Goal: Information Seeking & Learning: Check status

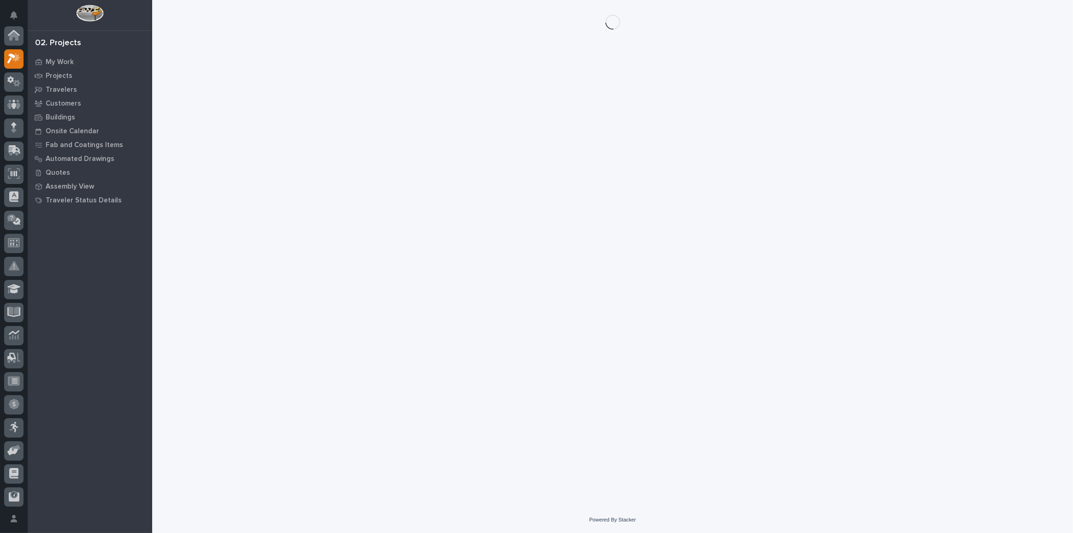
scroll to position [23, 0]
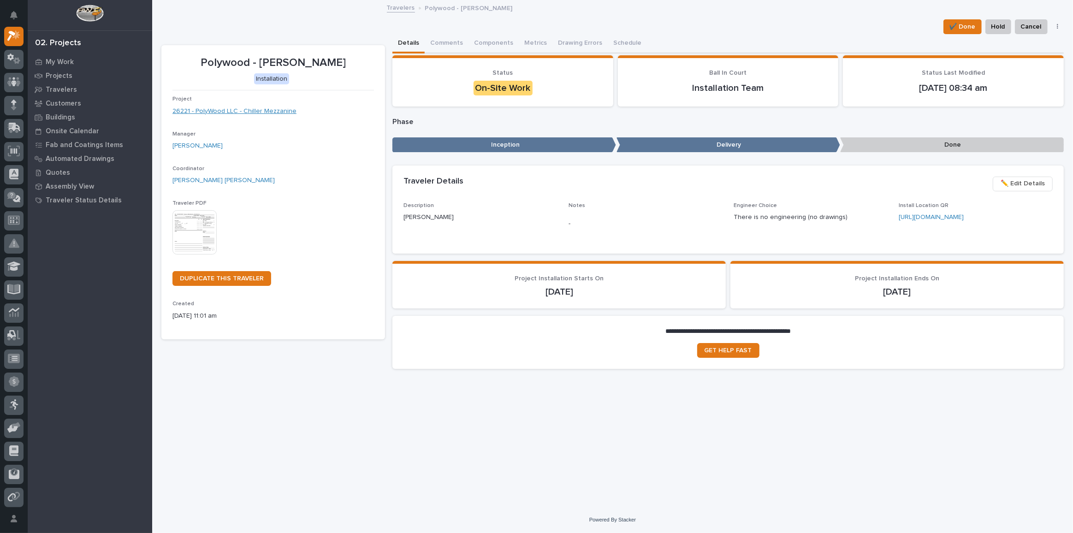
click at [239, 108] on link "26221 - PolyWood LLC - Chiller Mezzanine" at bounding box center [234, 111] width 124 height 10
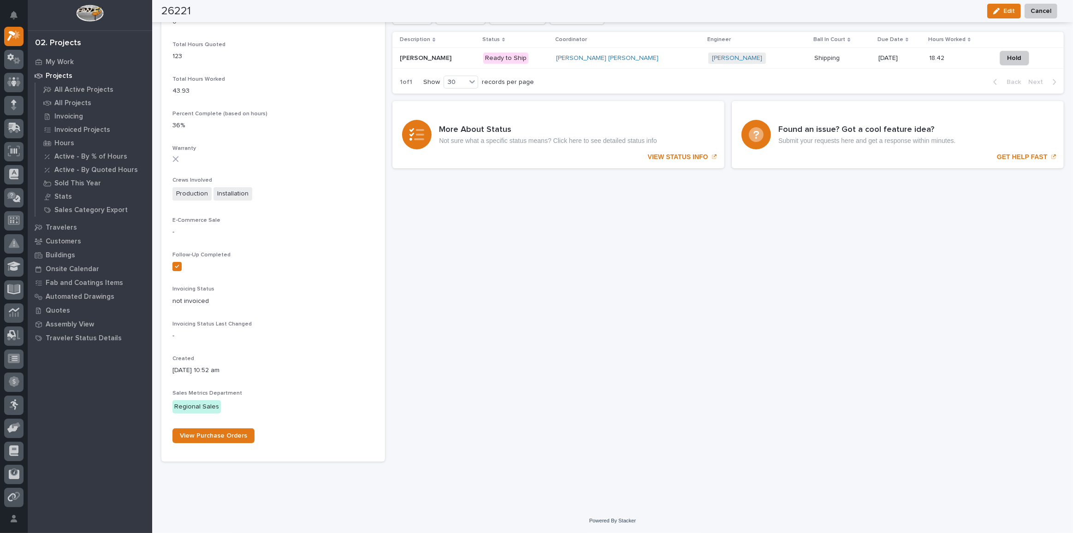
scroll to position [541, 0]
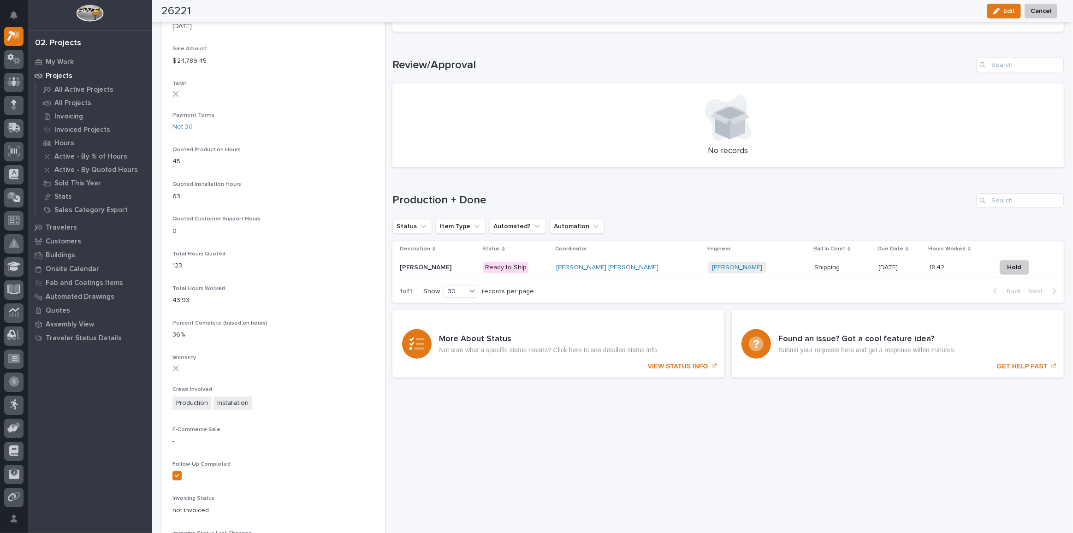
click at [439, 262] on p "Chiller Mezzanine" at bounding box center [426, 267] width 53 height 10
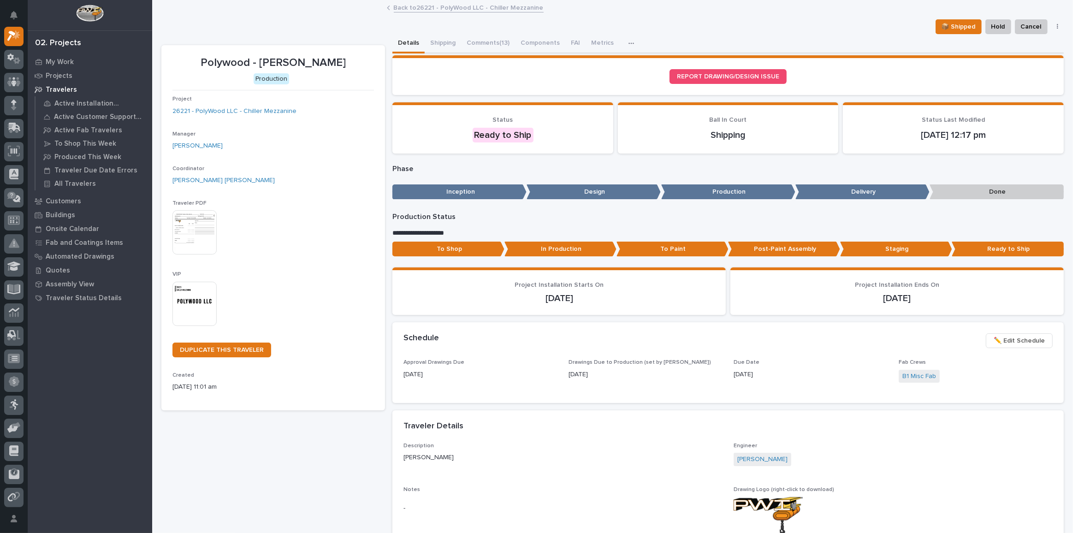
click at [261, 105] on div "Project 26221 - PolyWood LLC - Chiller Mezzanine" at bounding box center [272, 109] width 201 height 27
click at [494, 41] on button "Comments (13)" at bounding box center [488, 43] width 54 height 19
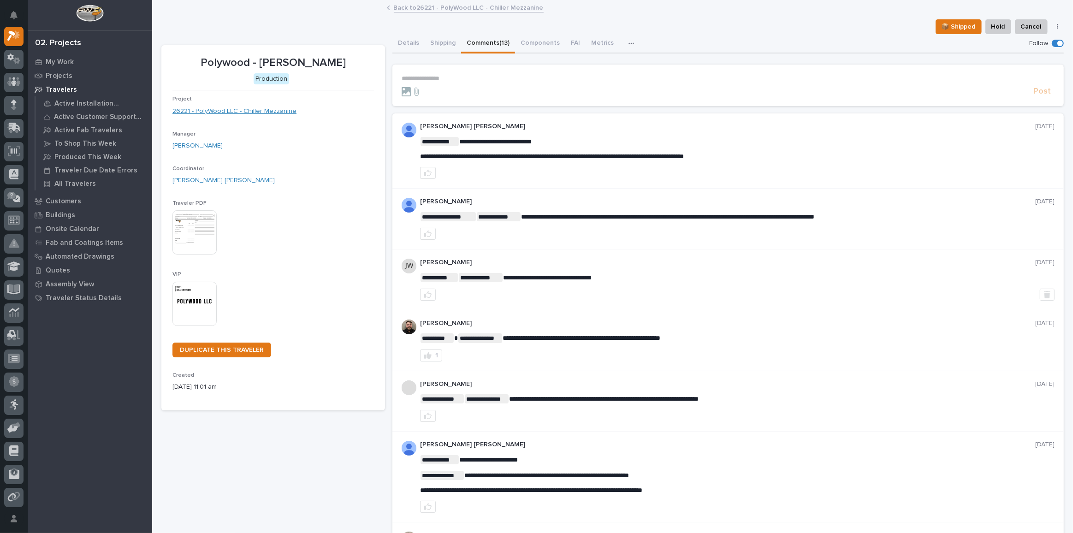
click at [239, 108] on link "26221 - PolyWood LLC - Chiller Mezzanine" at bounding box center [234, 111] width 124 height 10
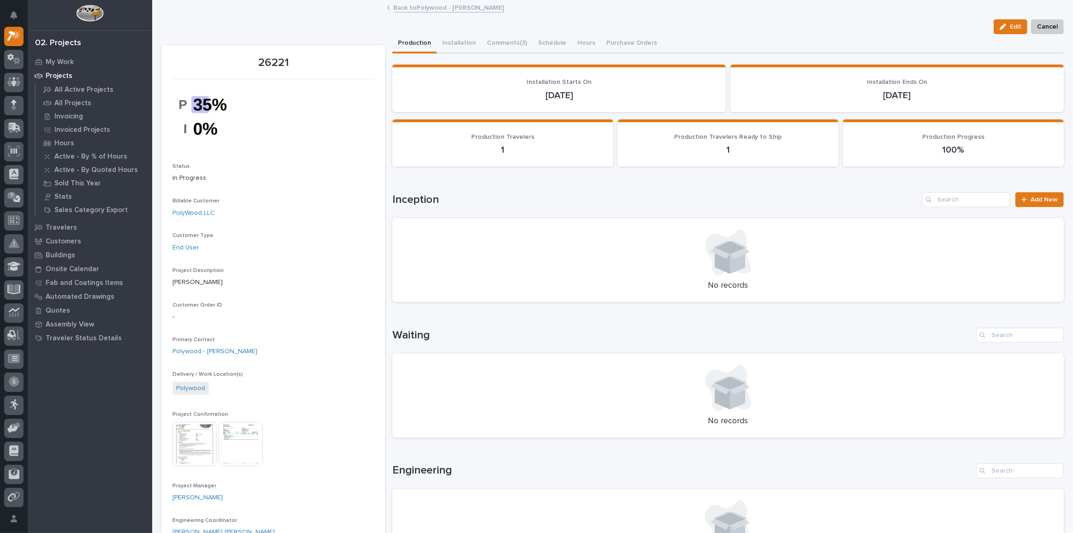
scroll to position [41, 0]
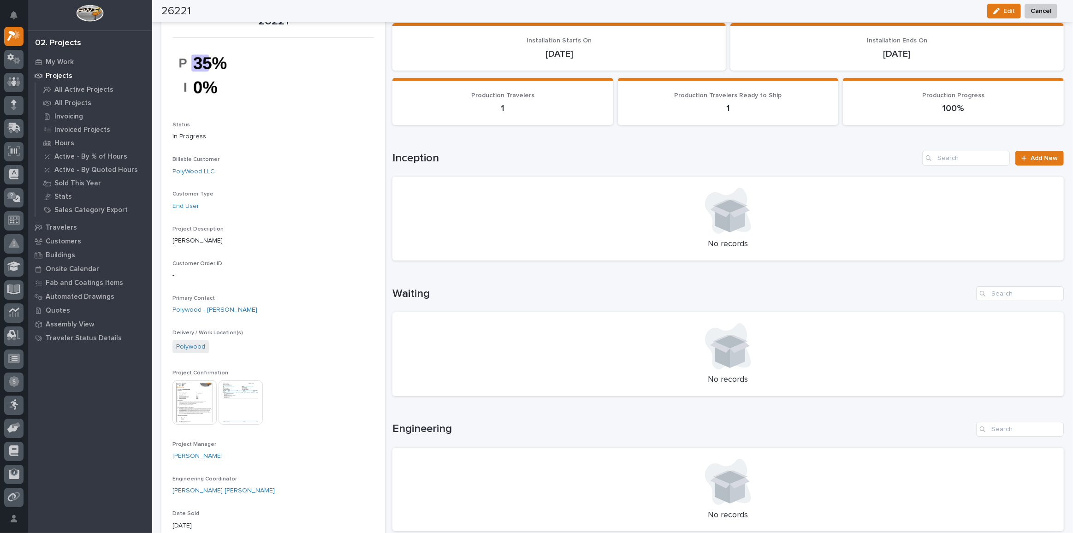
click at [190, 389] on img at bounding box center [194, 402] width 44 height 44
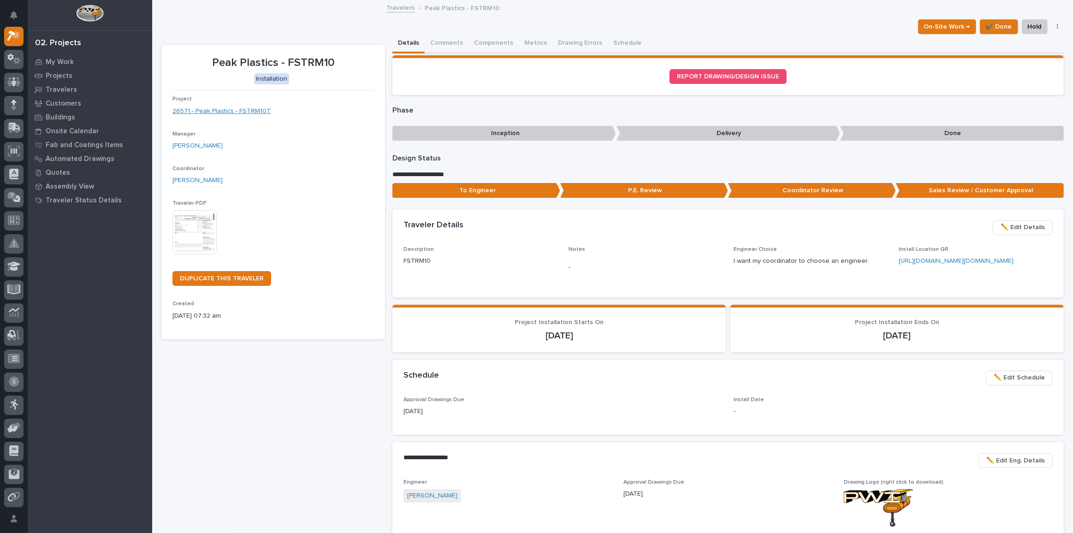
click at [243, 106] on link "26571 - Peak Plastics - FSTRM10T" at bounding box center [221, 111] width 98 height 10
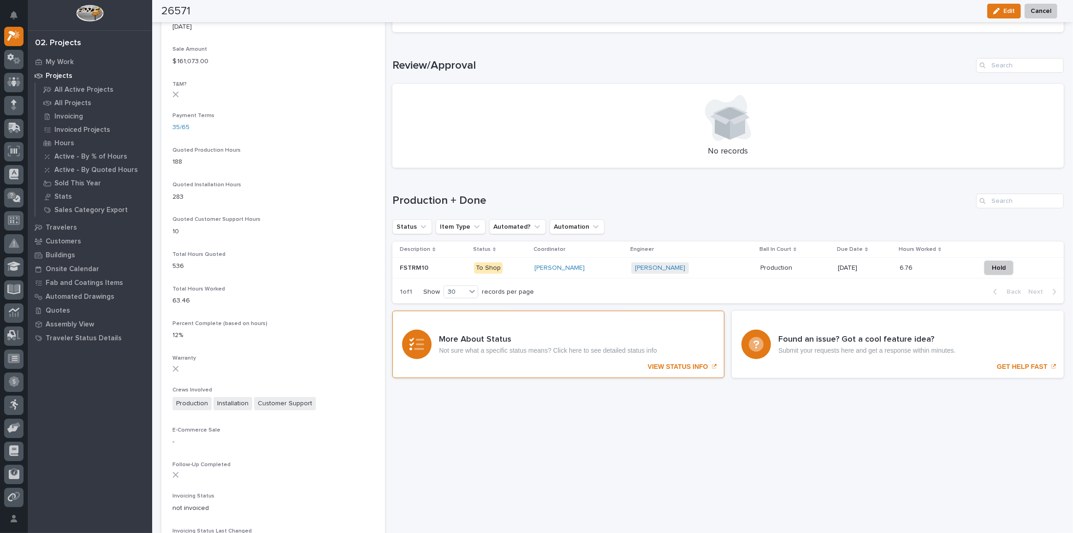
scroll to position [544, 0]
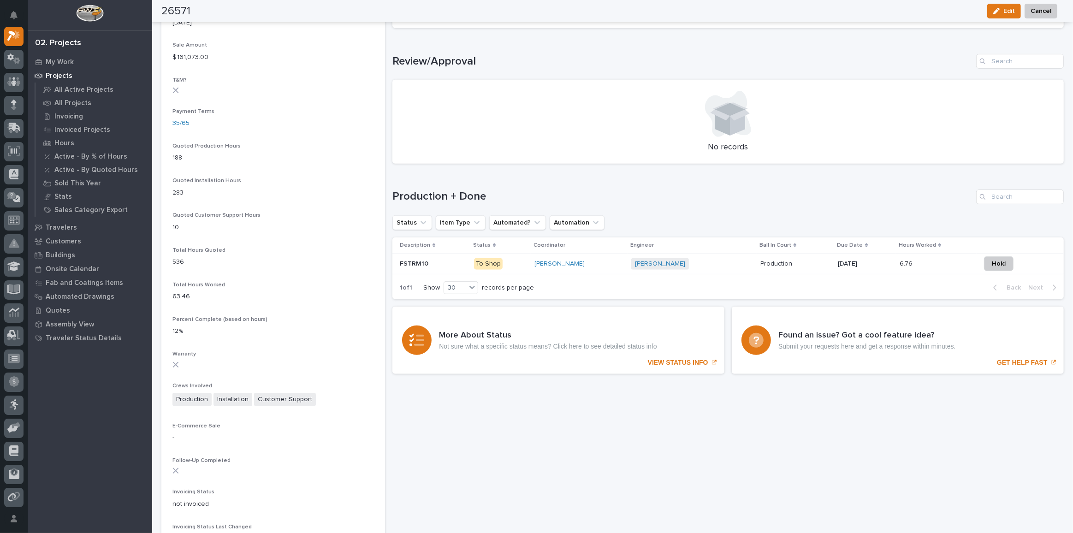
click at [414, 262] on p "FSTRM10" at bounding box center [415, 263] width 30 height 10
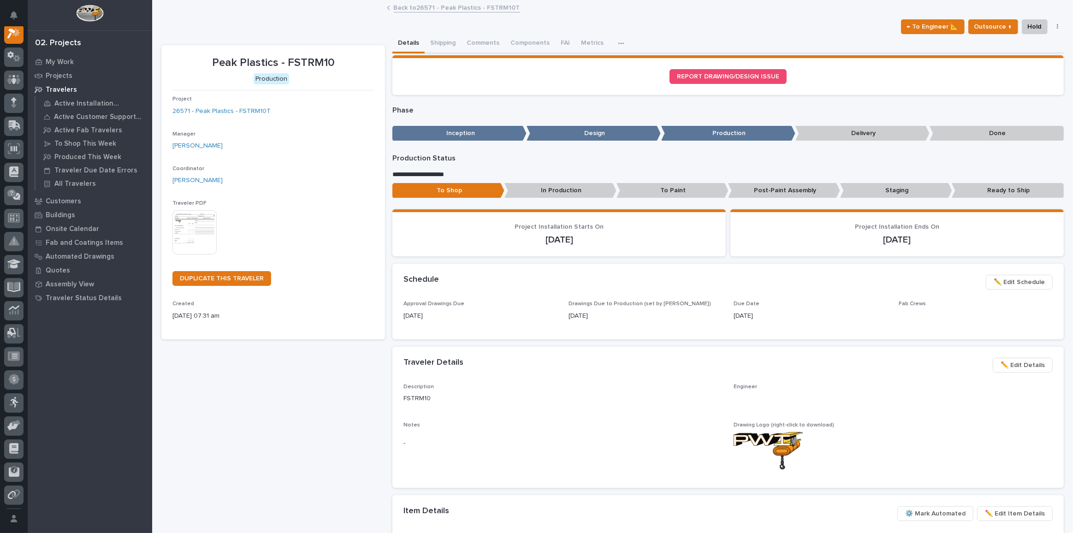
scroll to position [23, 0]
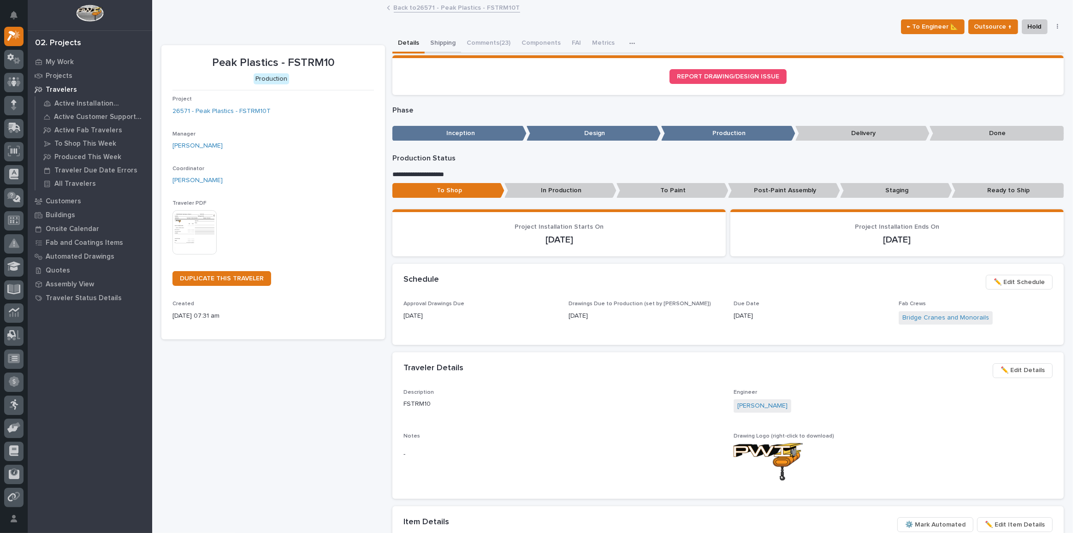
click at [443, 42] on button "Shipping" at bounding box center [442, 43] width 36 height 19
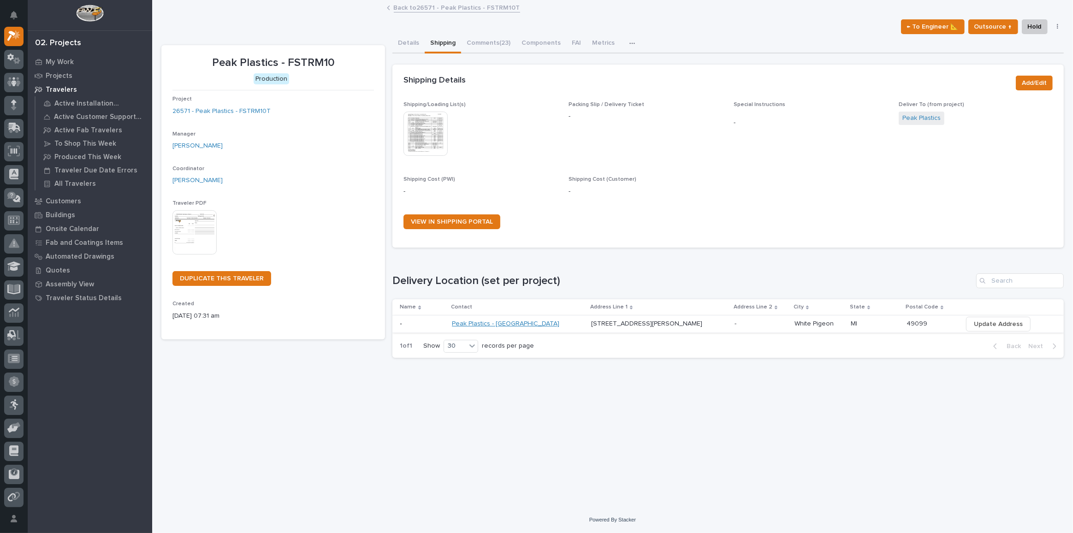
click at [509, 324] on link "Peak Plastics - Dakota" at bounding box center [505, 324] width 107 height 8
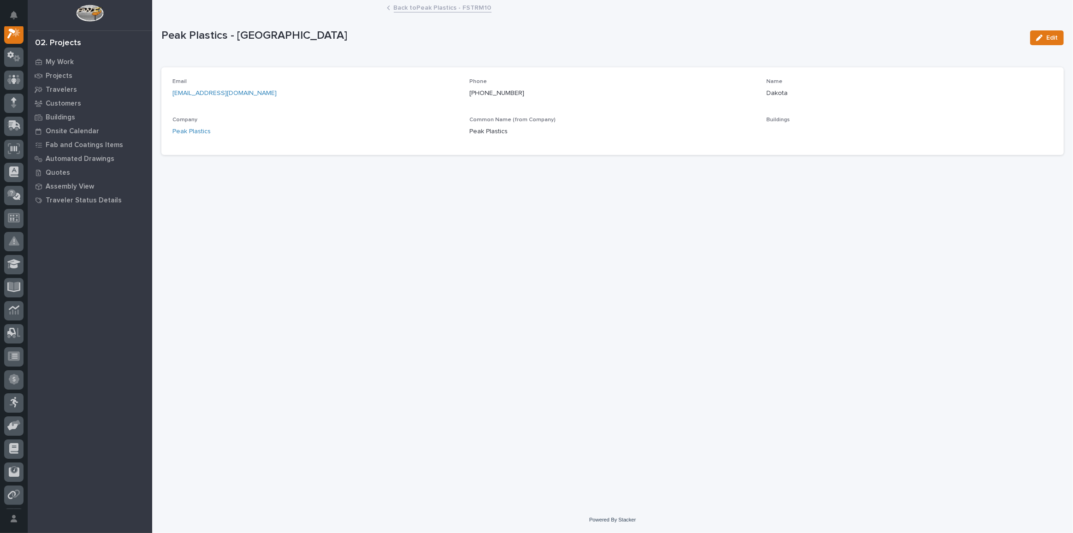
scroll to position [23, 0]
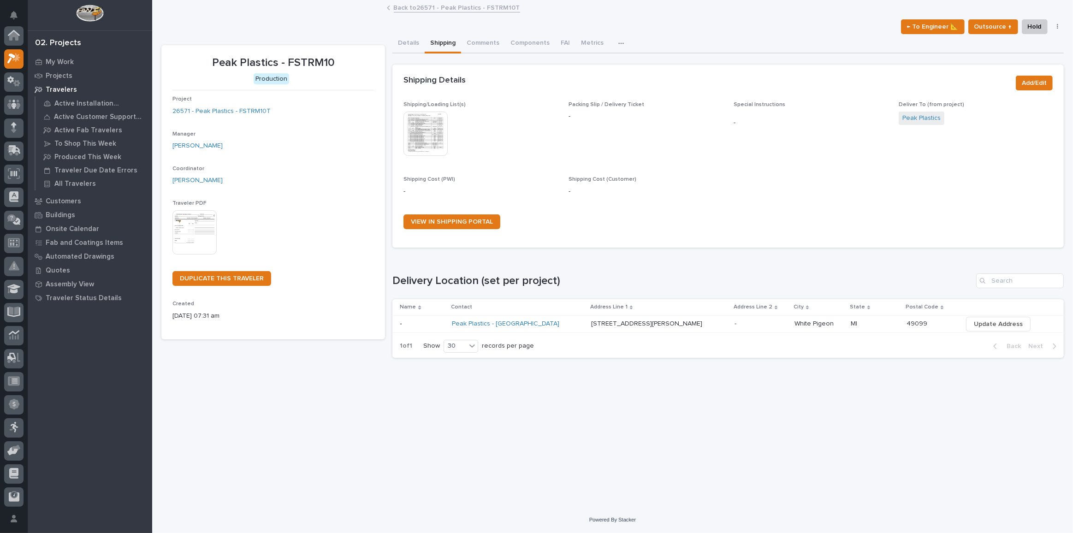
scroll to position [25, 0]
click at [598, 323] on p "501 S Miller Dr" at bounding box center [647, 323] width 113 height 10
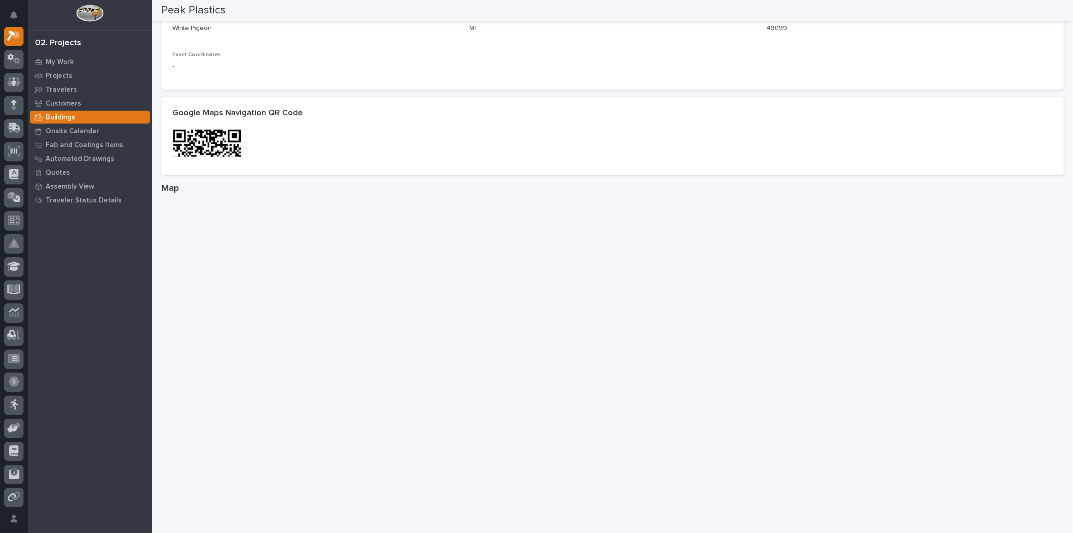
scroll to position [385, 0]
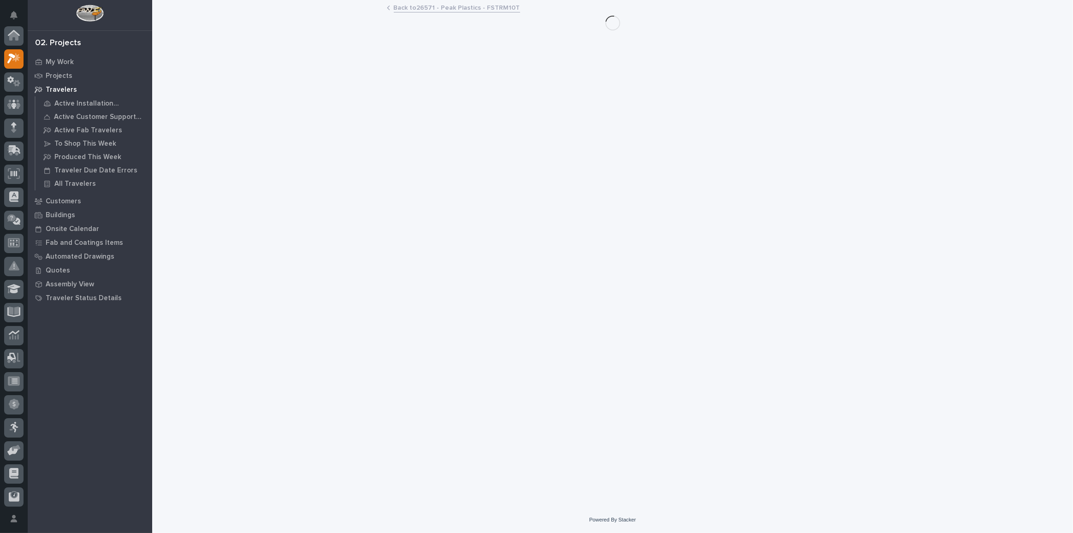
scroll to position [25, 0]
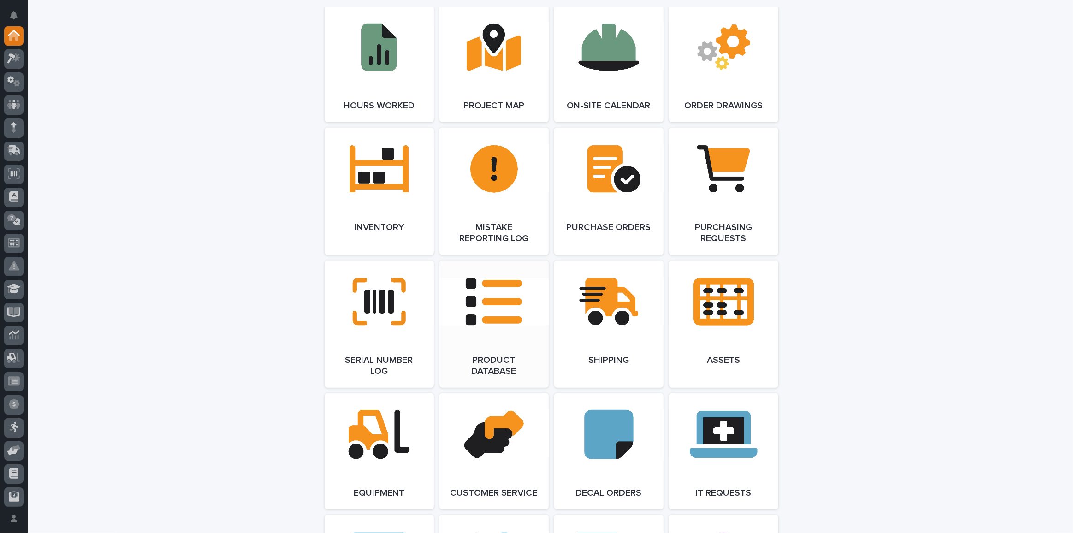
scroll to position [926, 0]
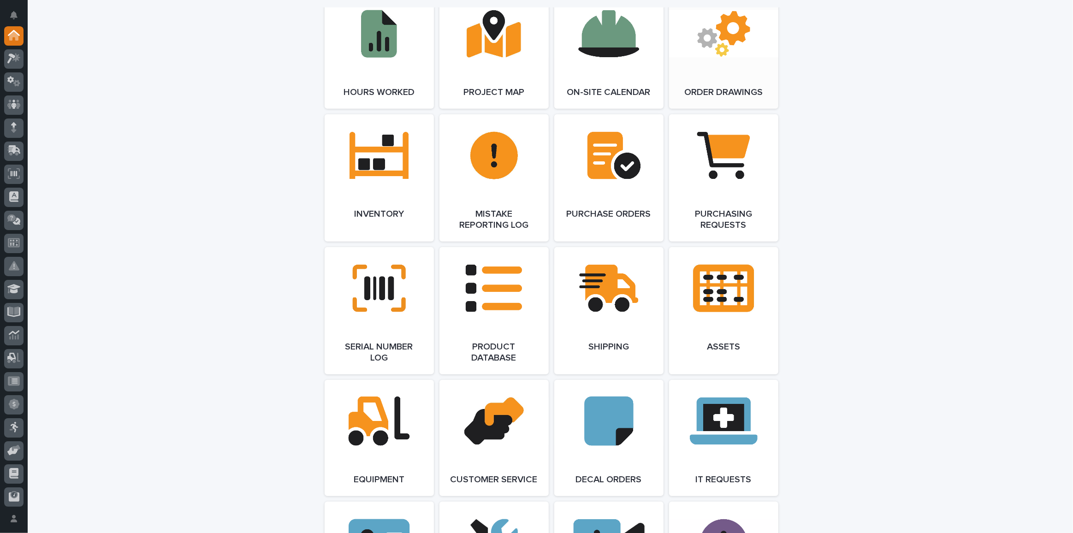
click at [670, 73] on link "Open Link" at bounding box center [723, 51] width 109 height 116
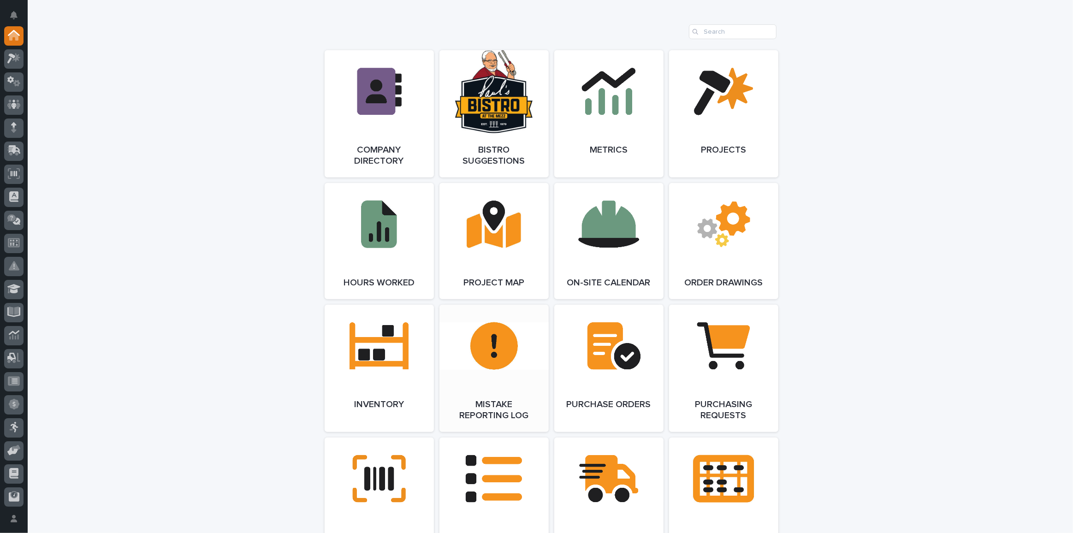
scroll to position [754, 0]
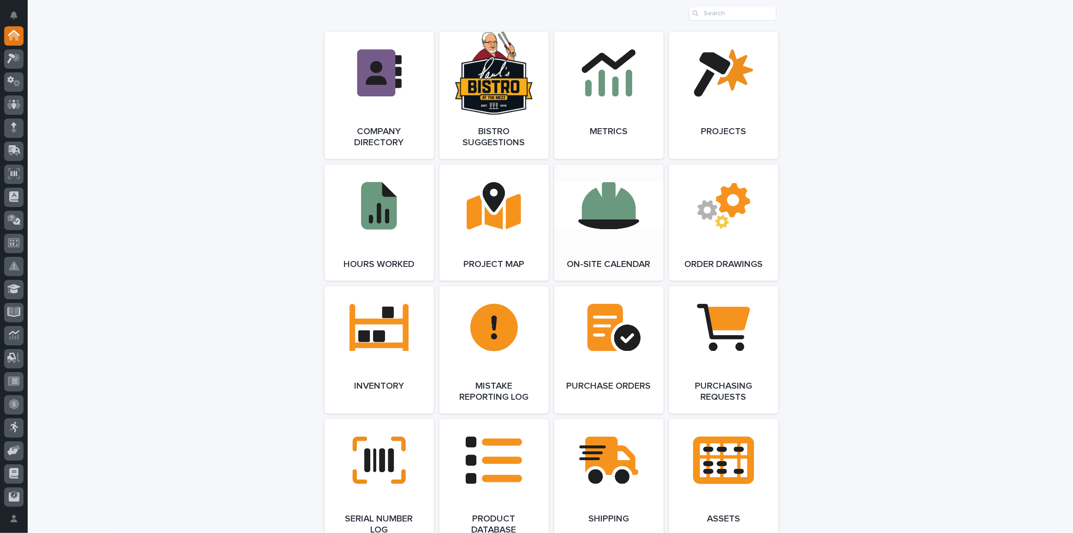
click at [610, 224] on span "Open Link" at bounding box center [609, 222] width 30 height 6
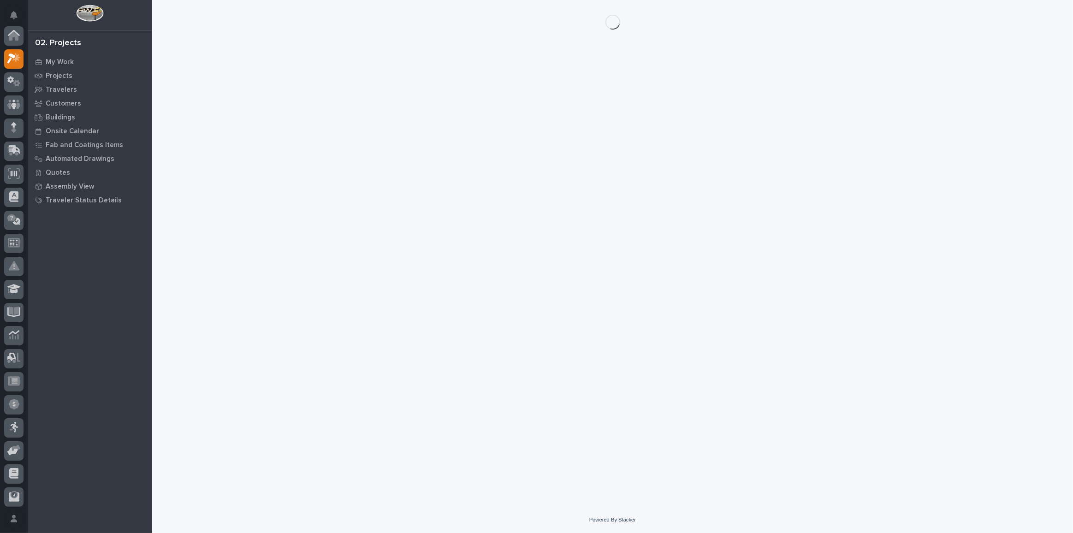
scroll to position [23, 0]
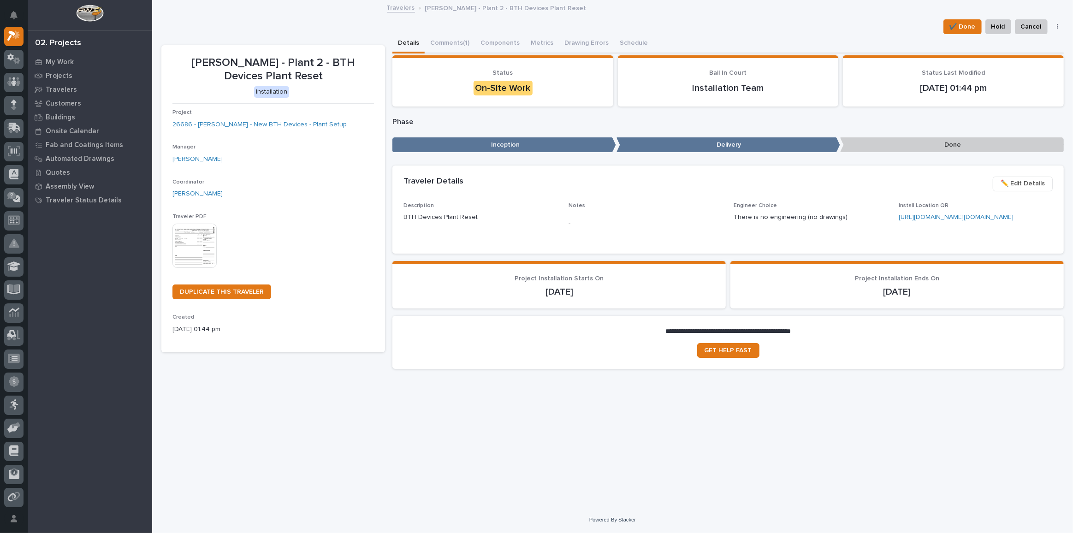
click at [280, 125] on link "26686 - [PERSON_NAME] - New BTH Devices - Plant Setup" at bounding box center [259, 125] width 174 height 10
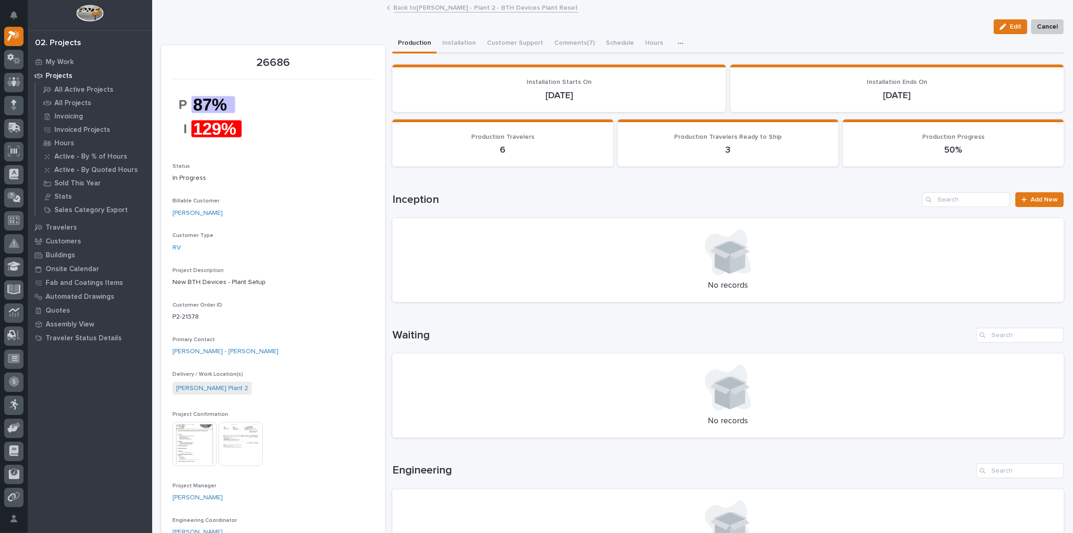
click at [183, 451] on img at bounding box center [194, 444] width 44 height 44
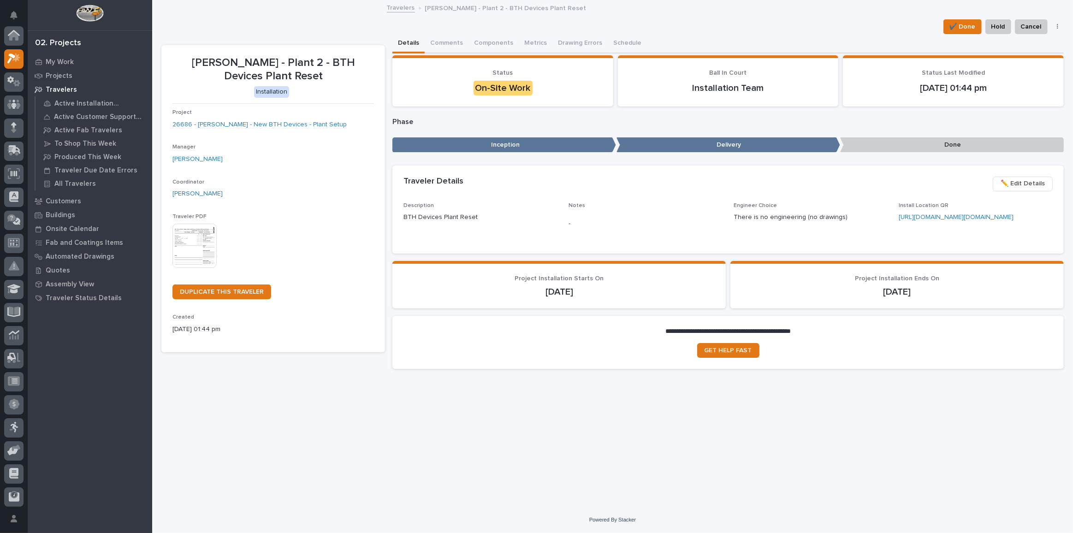
scroll to position [25, 0]
click at [294, 124] on link "26686 - Brinkley RV - New BTH Devices - Plant Setup" at bounding box center [259, 125] width 174 height 10
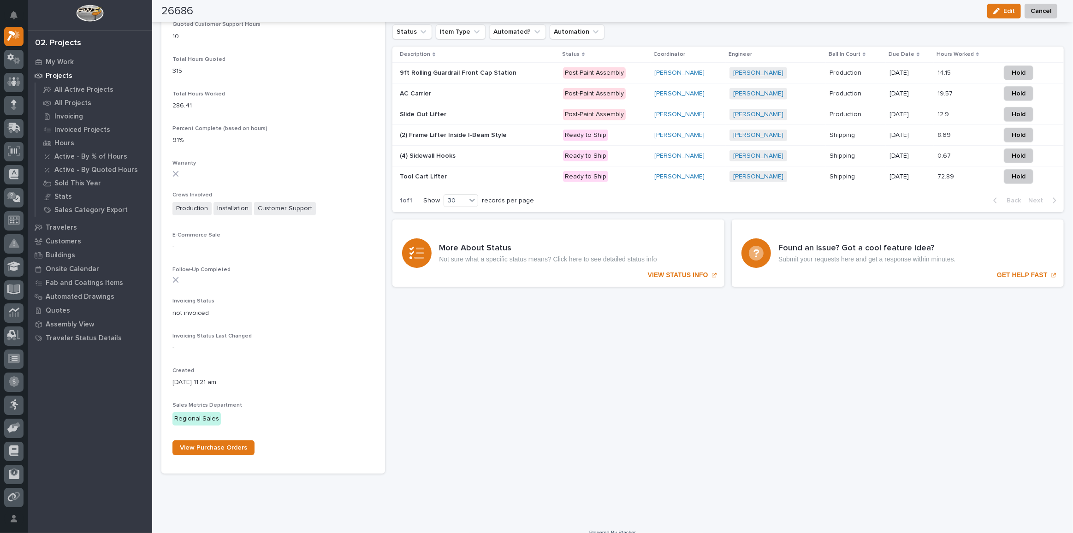
scroll to position [748, 0]
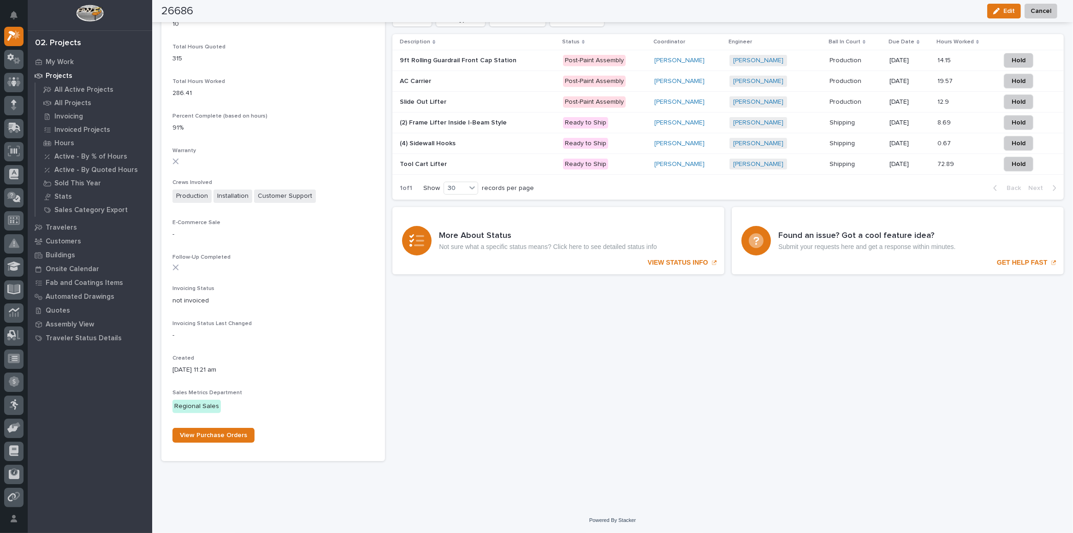
drag, startPoint x: 549, startPoint y: 160, endPoint x: 521, endPoint y: 166, distance: 28.7
click at [521, 166] on td "Tool Cart Lifter Tool Cart Lifter" at bounding box center [475, 164] width 166 height 21
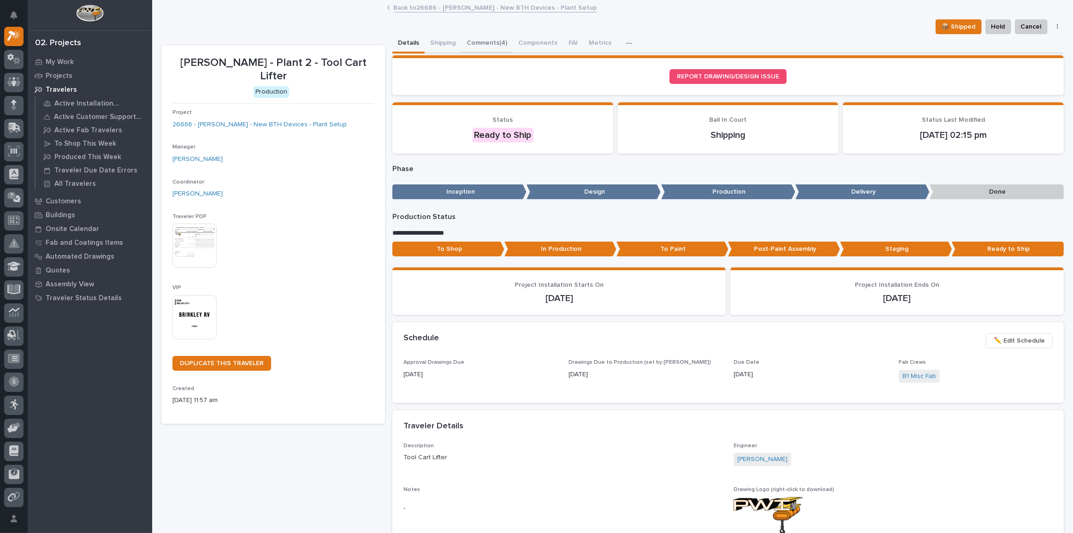
click at [483, 38] on button "Comments (4)" at bounding box center [487, 43] width 52 height 19
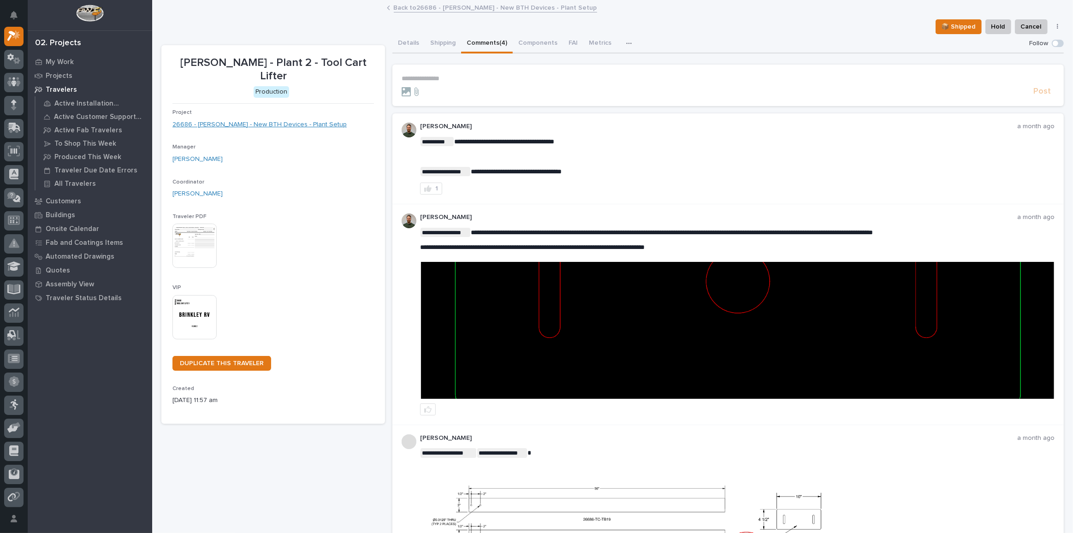
click at [285, 120] on link "26686 - Brinkley RV - New BTH Devices - Plant Setup" at bounding box center [259, 125] width 174 height 10
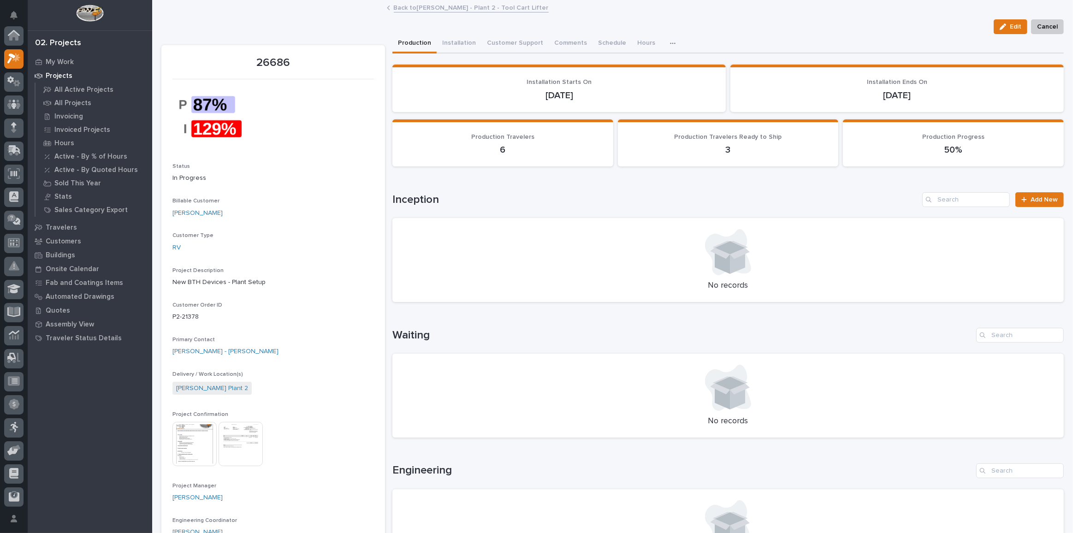
scroll to position [23, 0]
click at [184, 455] on img at bounding box center [194, 444] width 44 height 44
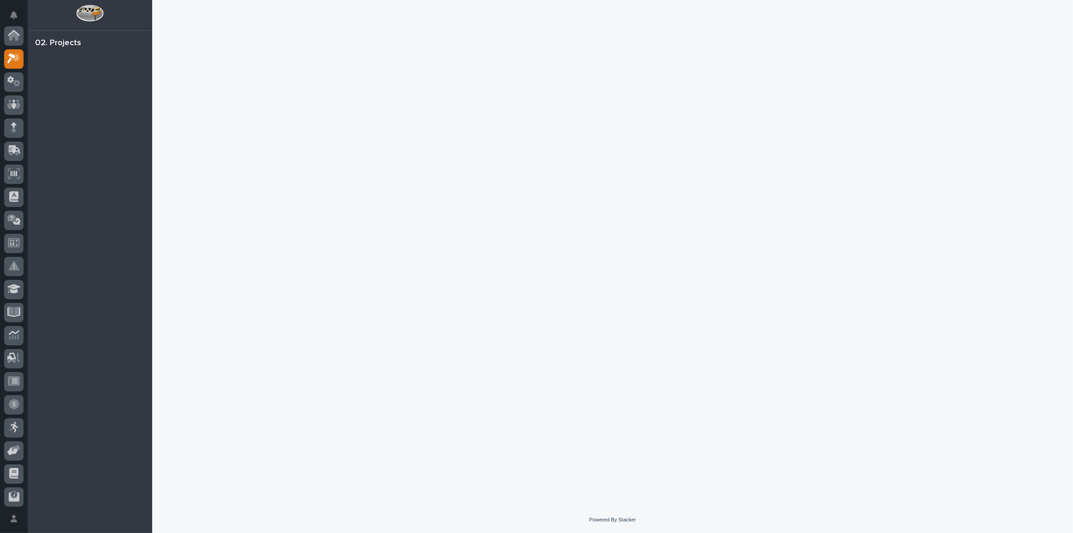
scroll to position [23, 0]
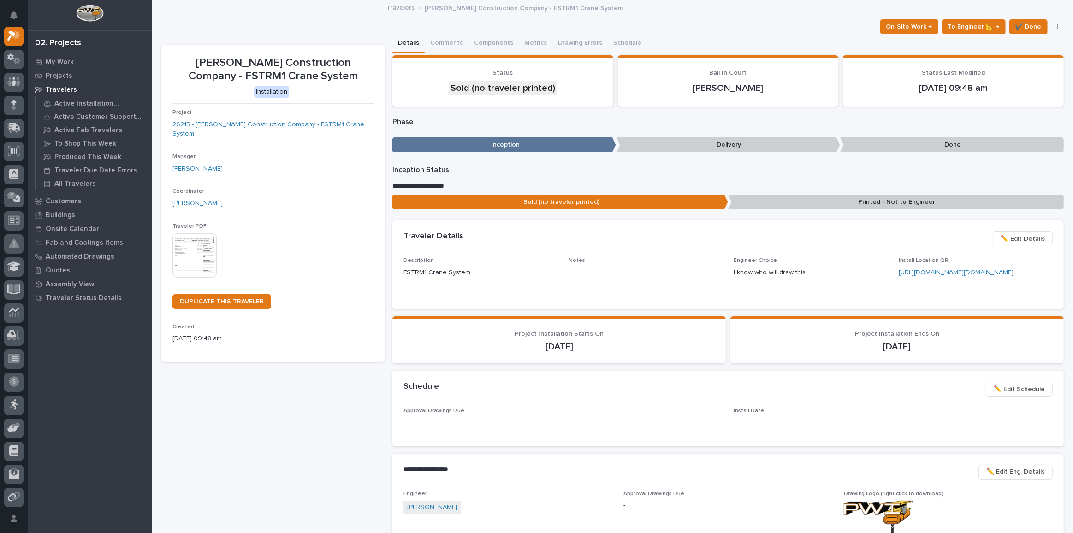
click at [267, 122] on link "26215 - [PERSON_NAME] Construction Company - FSTRM1 Crane System" at bounding box center [272, 129] width 201 height 19
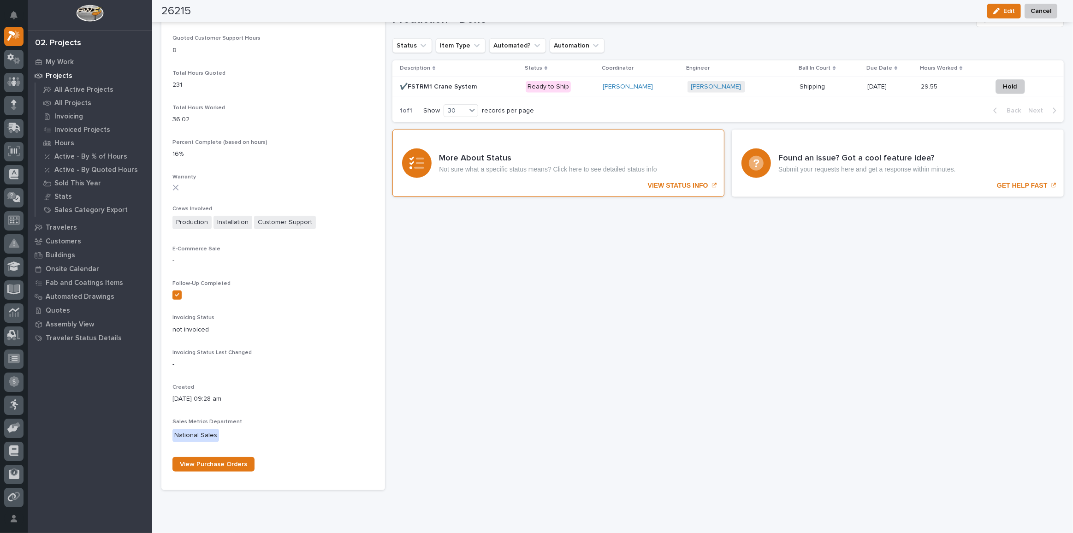
scroll to position [708, 0]
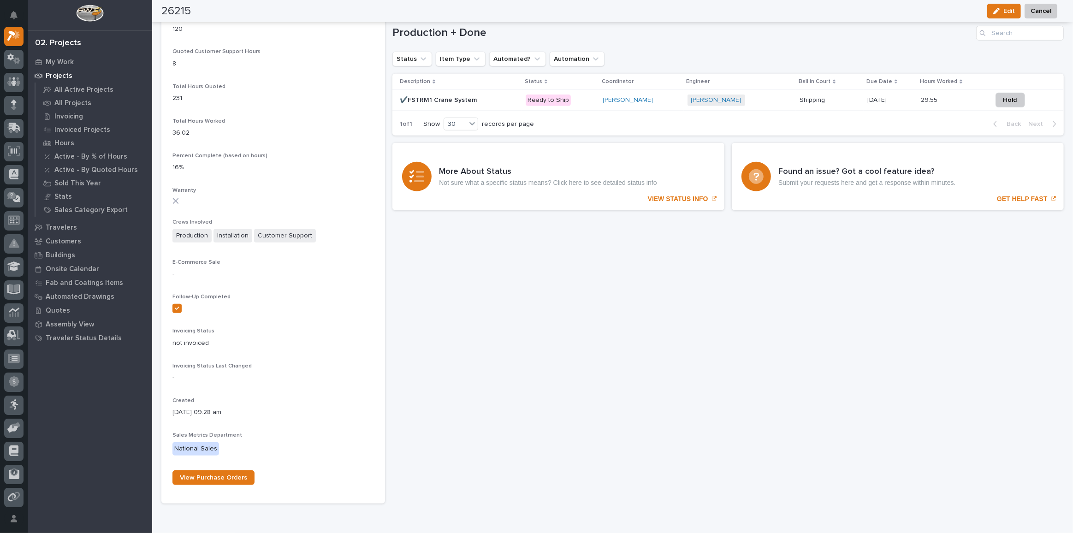
click at [450, 100] on p "✔️FSTRM1 Crane System" at bounding box center [439, 99] width 79 height 10
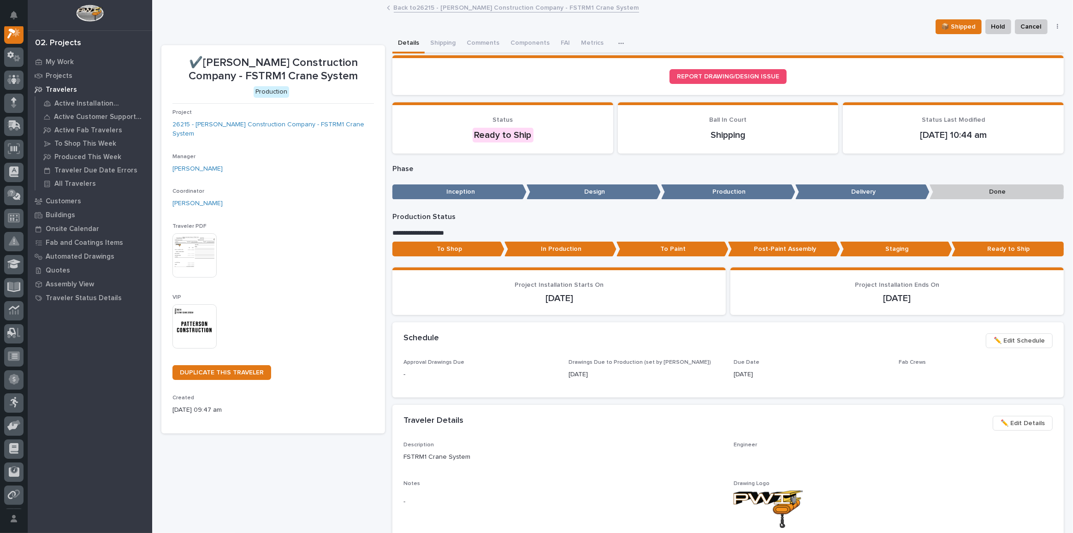
scroll to position [23, 0]
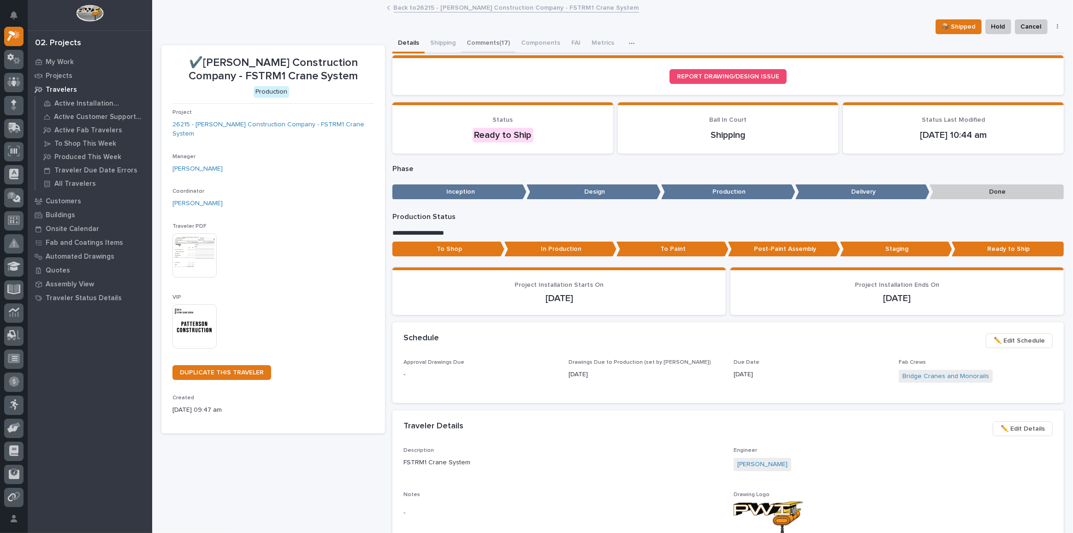
click at [485, 40] on button "Comments (17)" at bounding box center [488, 43] width 54 height 19
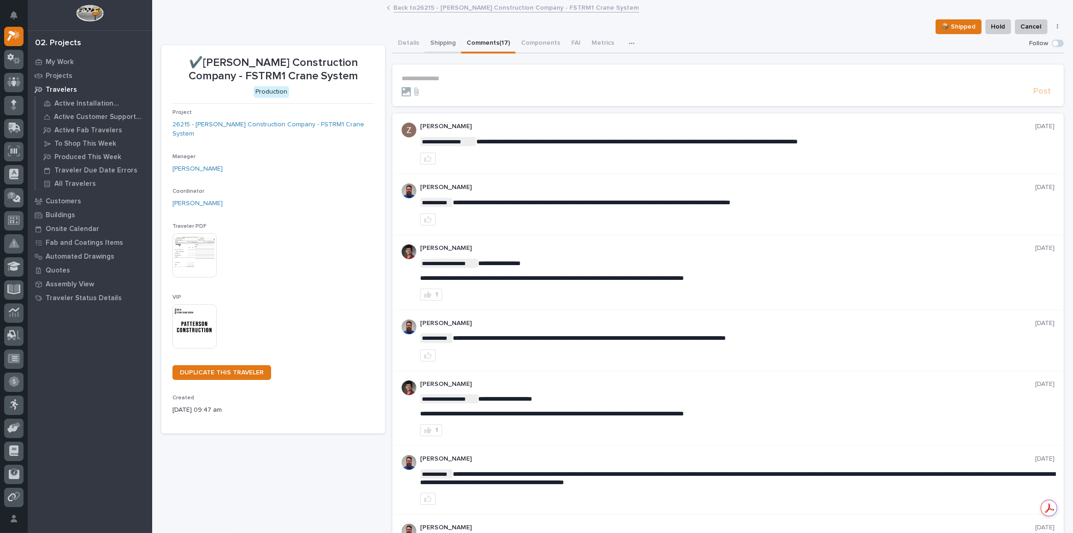
click at [431, 42] on button "Shipping" at bounding box center [442, 43] width 36 height 19
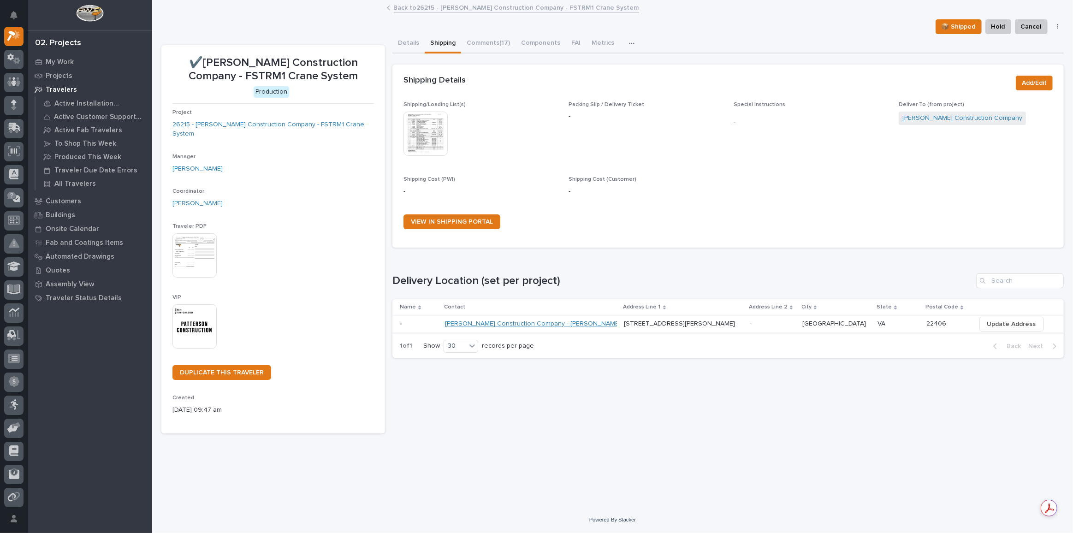
click at [533, 325] on link "Patterson Construction Company - Melissa Blackwell" at bounding box center [533, 324] width 176 height 8
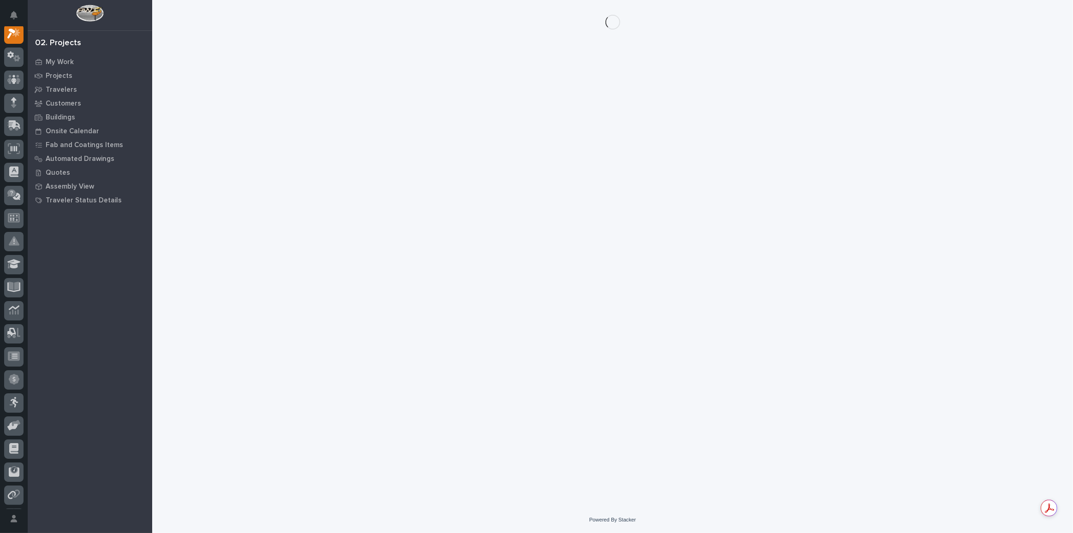
scroll to position [23, 0]
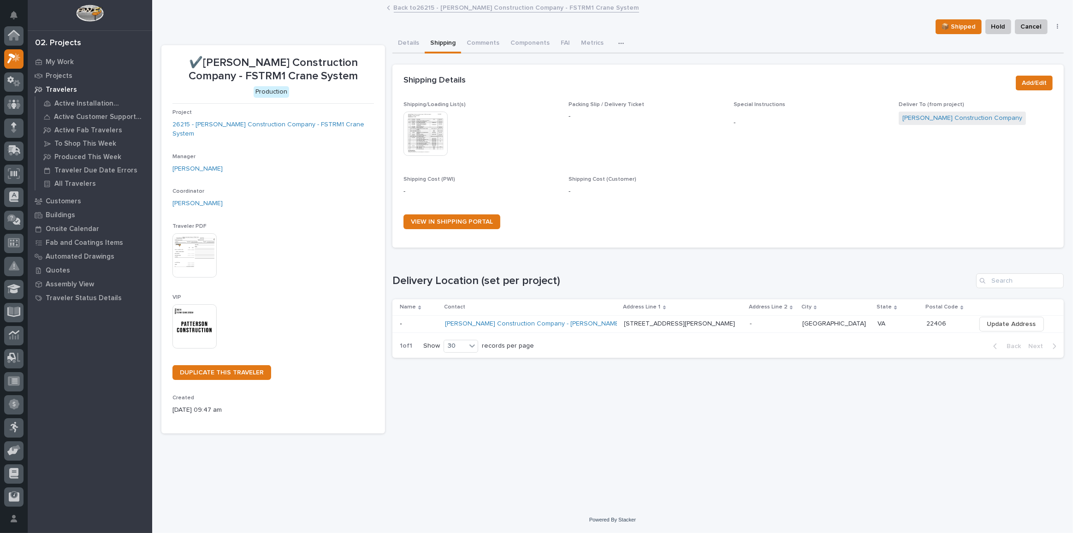
scroll to position [25, 0]
click at [434, 138] on img at bounding box center [425, 134] width 44 height 44
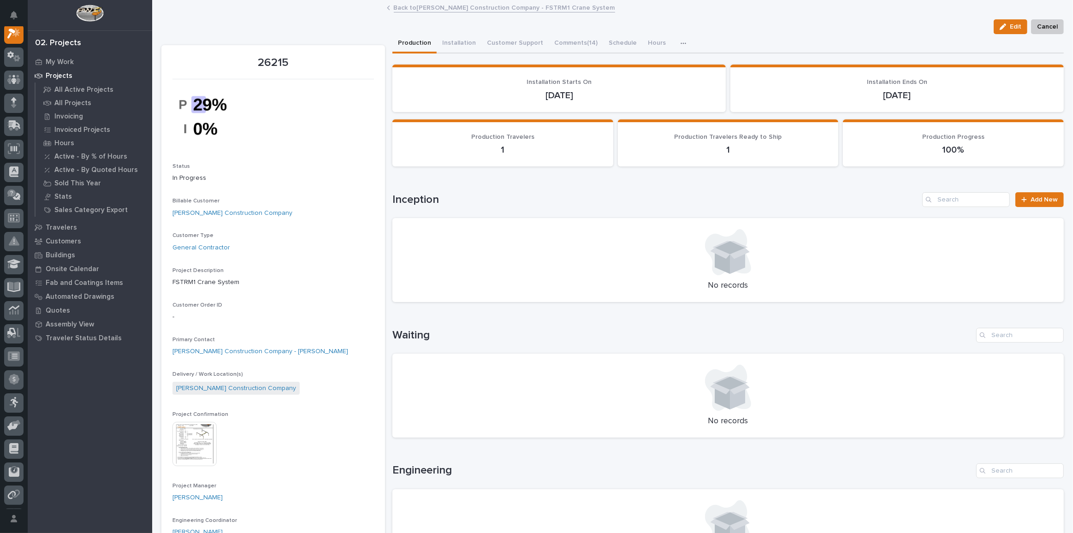
click at [195, 441] on img at bounding box center [194, 444] width 44 height 44
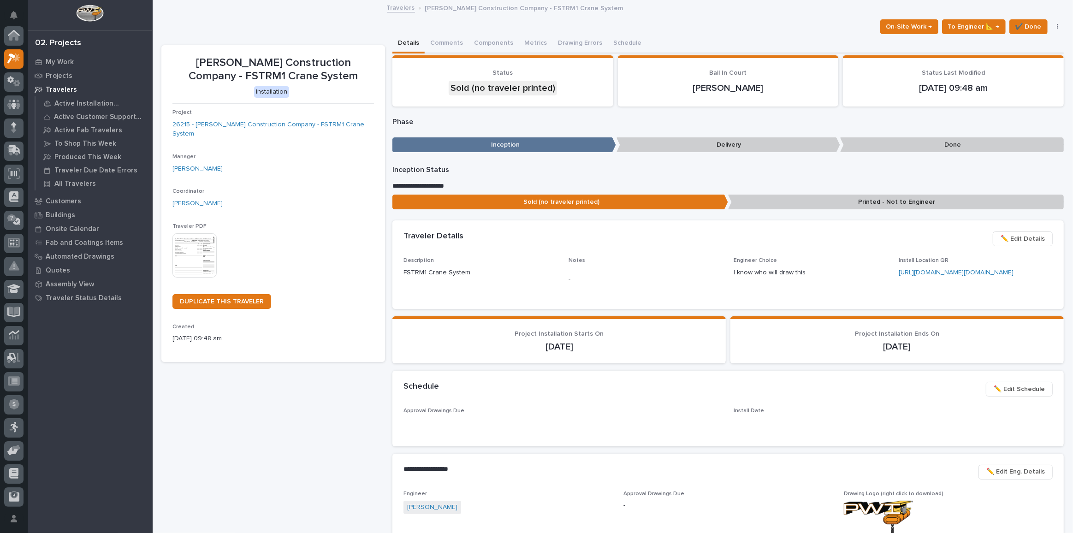
scroll to position [25, 0]
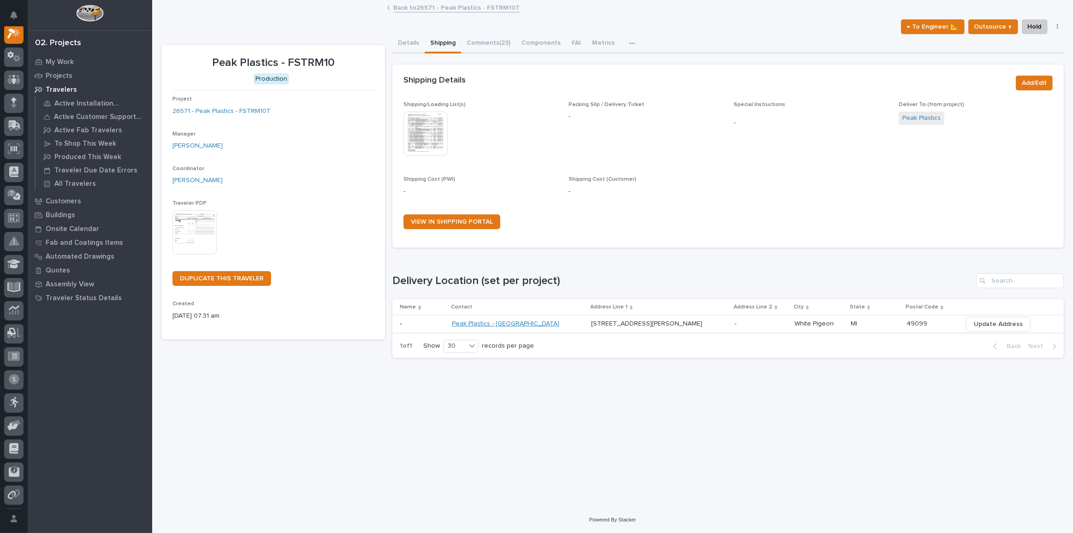
click at [492, 321] on link "Peak Plastics - Dakota" at bounding box center [505, 324] width 107 height 8
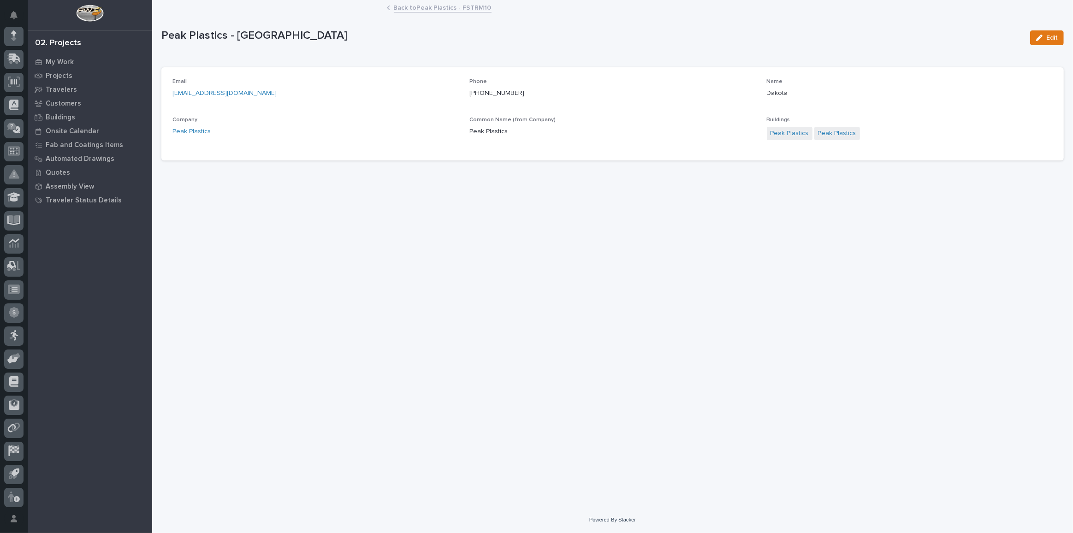
scroll to position [93, 0]
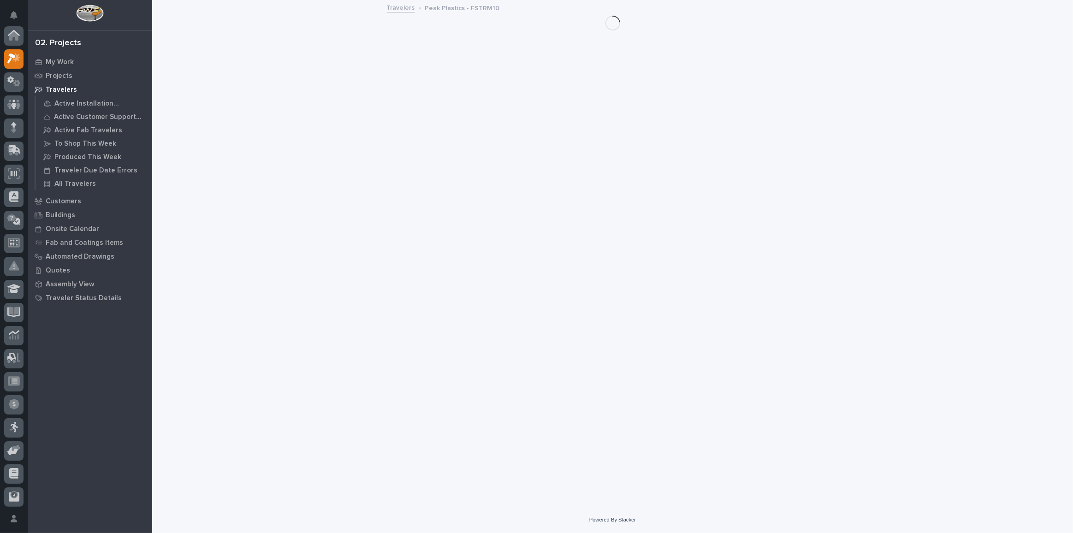
scroll to position [25, 0]
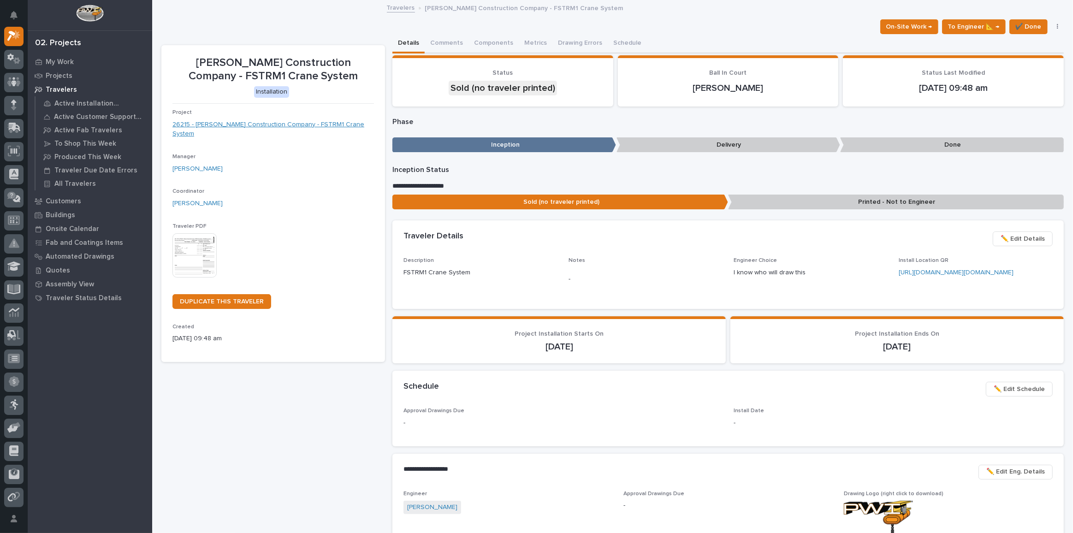
click at [265, 126] on link "26215 - [PERSON_NAME] Construction Company - FSTRM1 Crane System" at bounding box center [272, 129] width 201 height 19
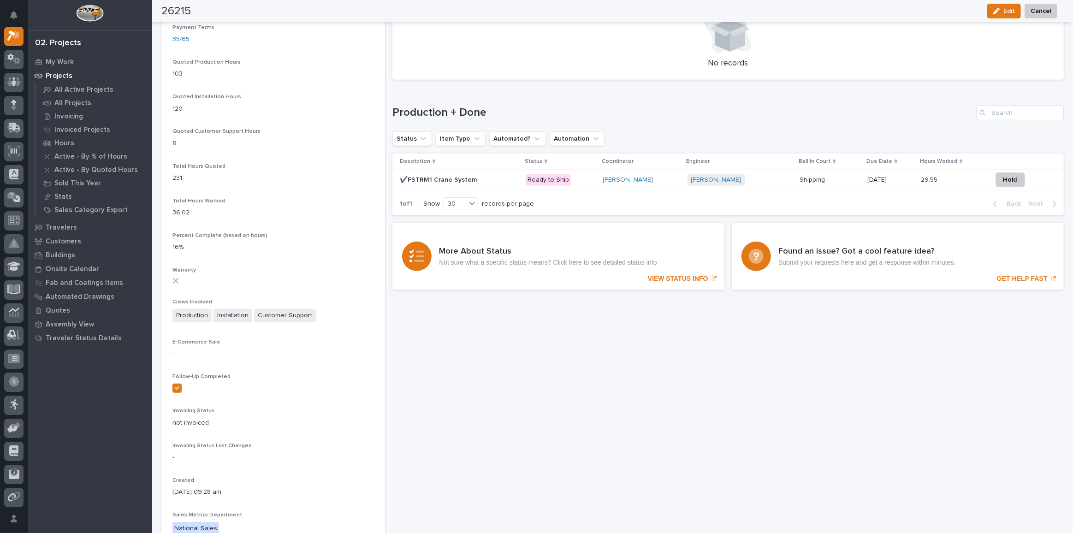
scroll to position [586, 0]
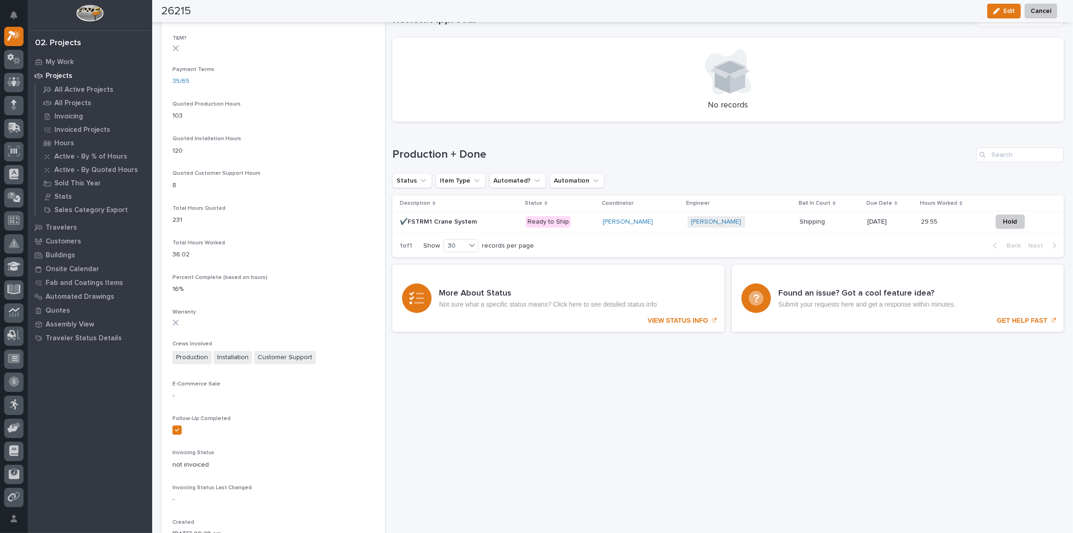
click at [438, 220] on p "✔️FSTRM1 Crane System" at bounding box center [439, 221] width 79 height 10
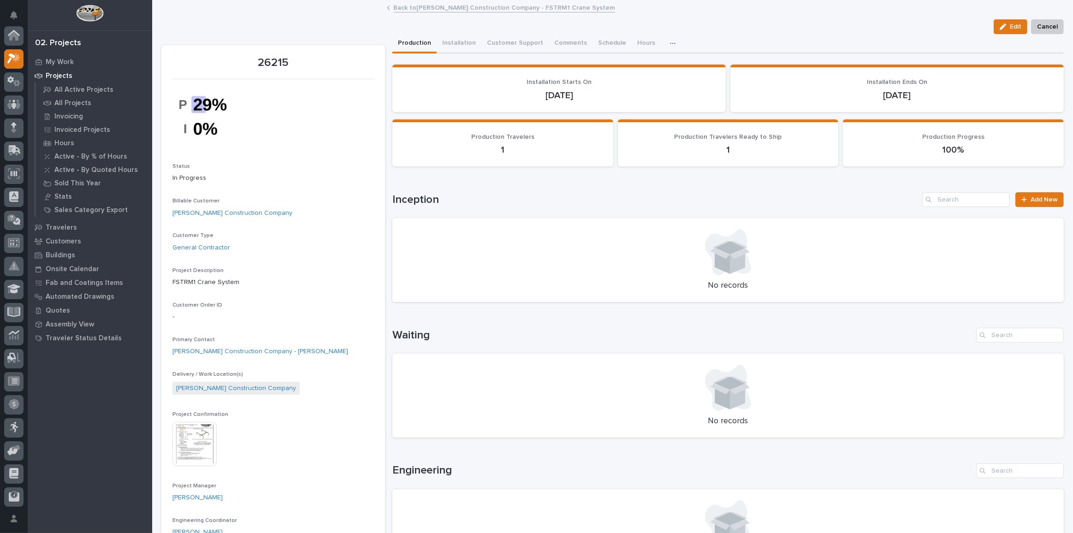
scroll to position [25, 0]
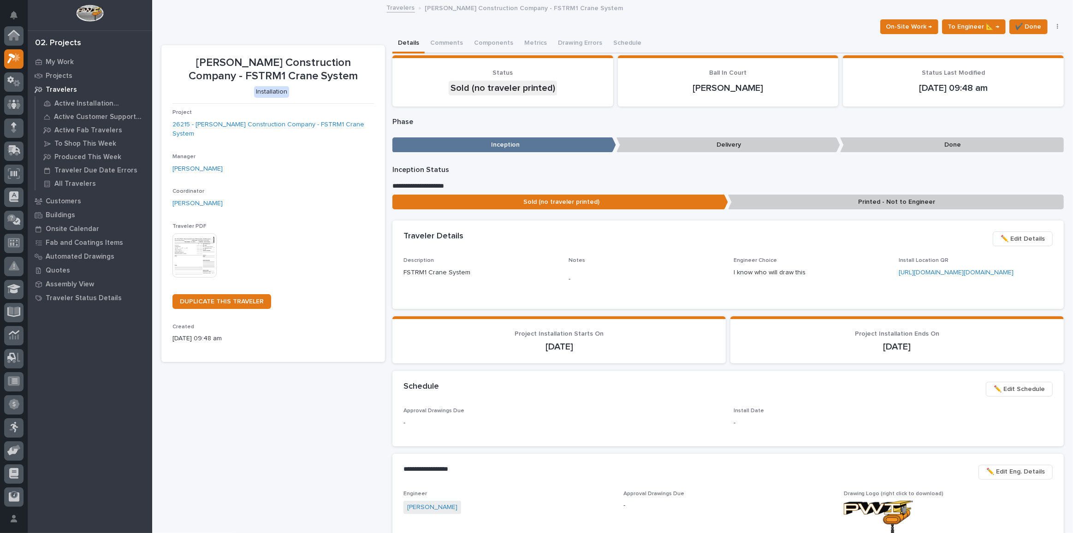
scroll to position [25, 0]
click at [292, 124] on link "26215 - Patterson Construction Company - FSTRM1 Crane System" at bounding box center [272, 129] width 201 height 19
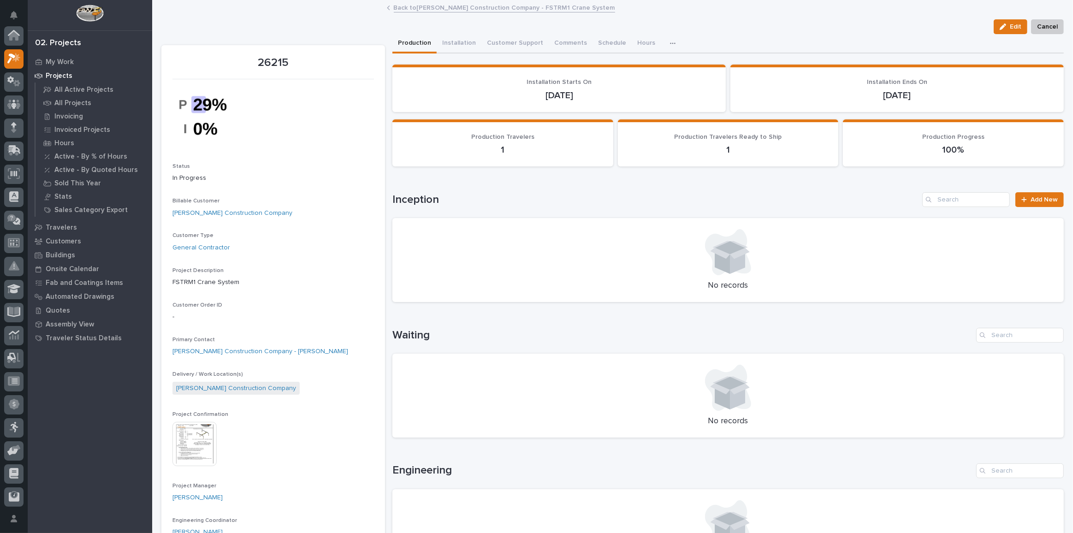
scroll to position [23, 0]
click at [461, 37] on button "Installation" at bounding box center [458, 43] width 45 height 19
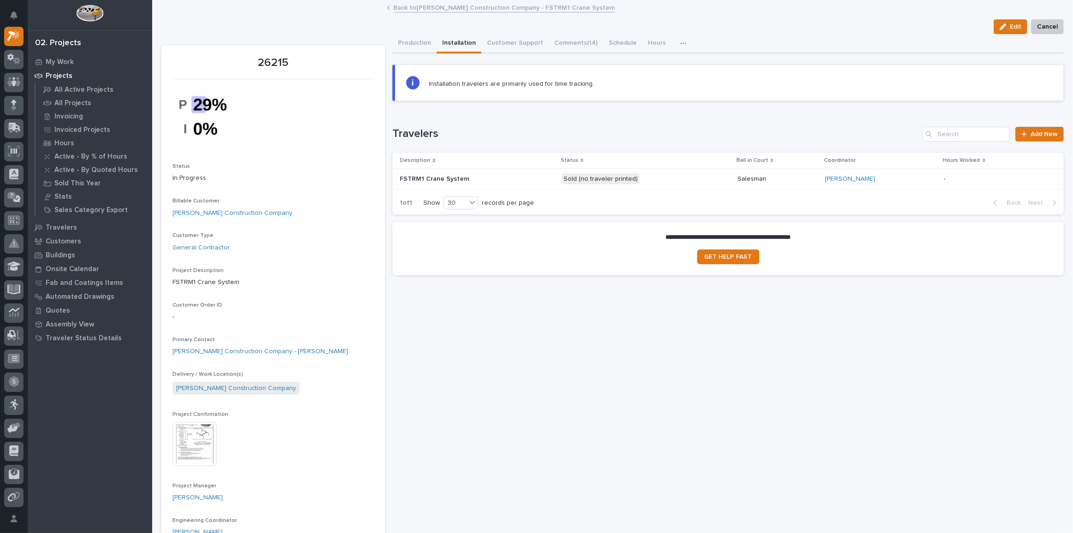
click at [451, 176] on p "FSTRM1 Crane System" at bounding box center [435, 178] width 71 height 10
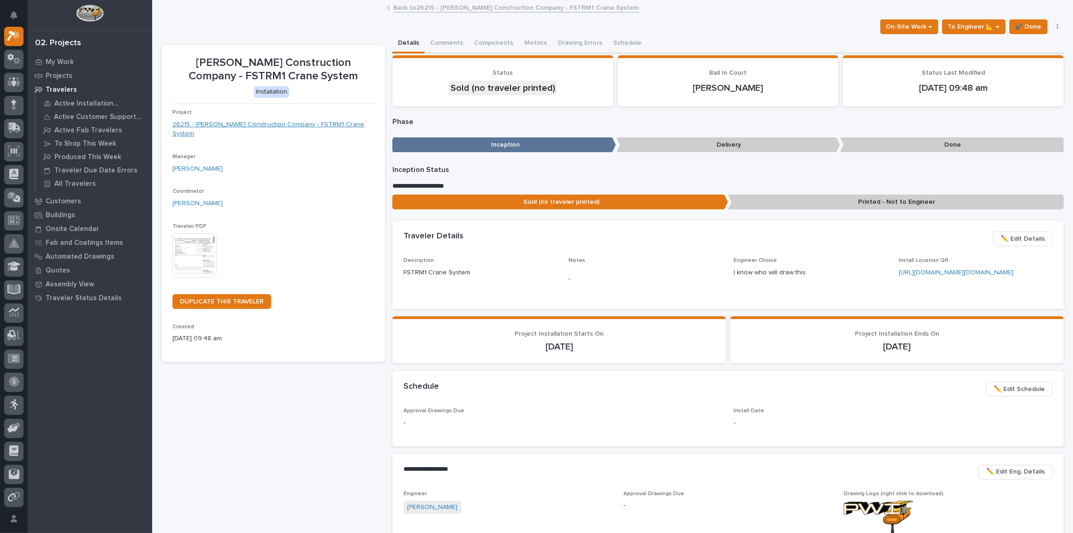
click at [235, 128] on link "26215 - Patterson Construction Company - FSTRM1 Crane System" at bounding box center [272, 129] width 201 height 19
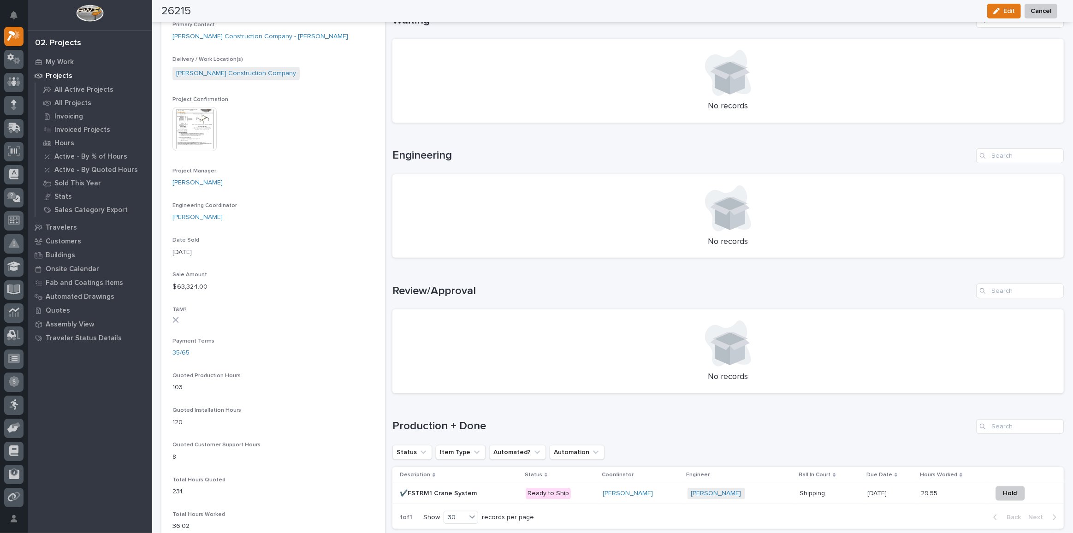
scroll to position [460, 0]
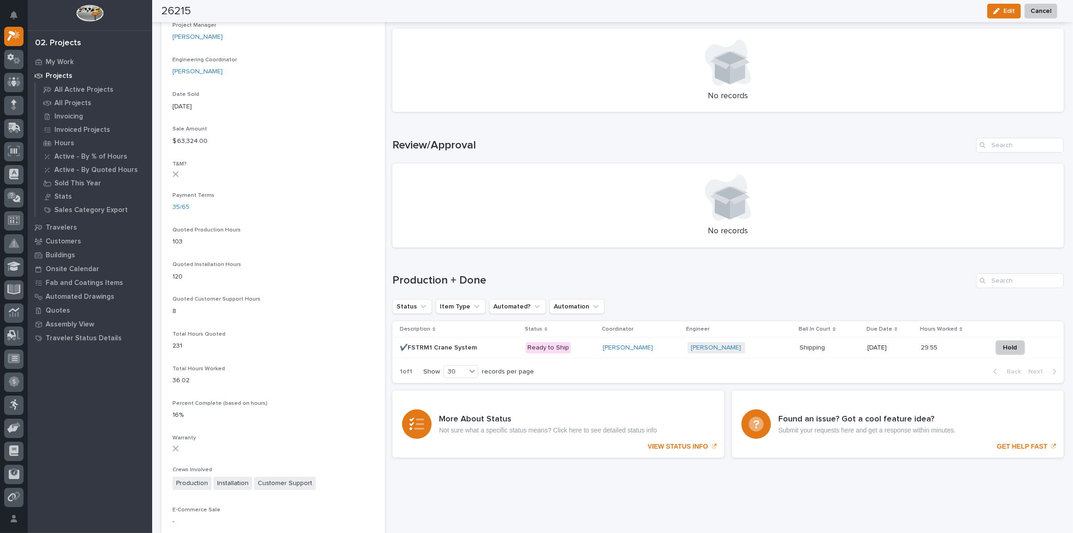
click at [467, 344] on p "✔️FSTRM1 Crane System" at bounding box center [439, 347] width 79 height 10
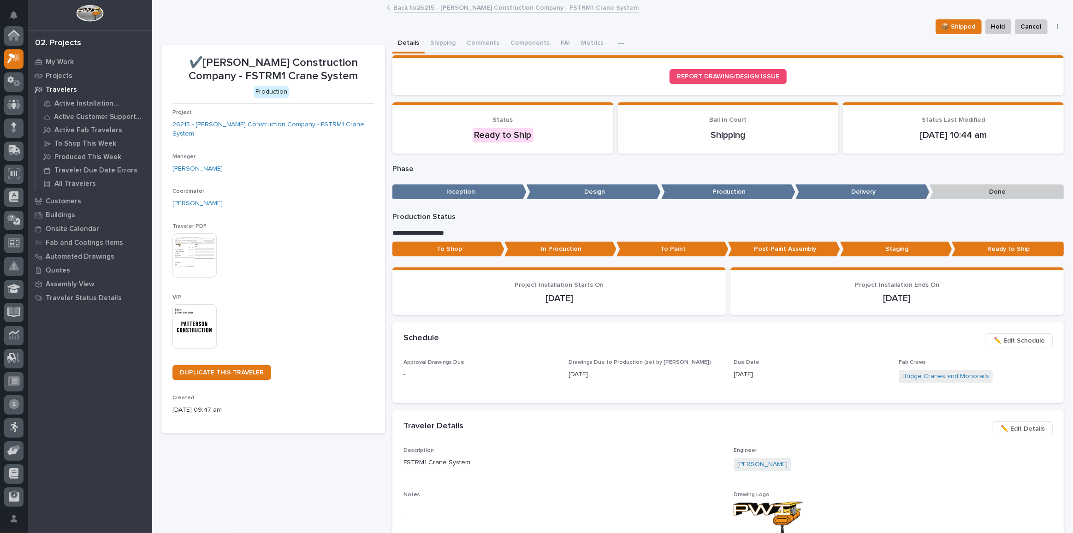
scroll to position [23, 0]
click at [492, 43] on button "Comments (17)" at bounding box center [488, 43] width 54 height 19
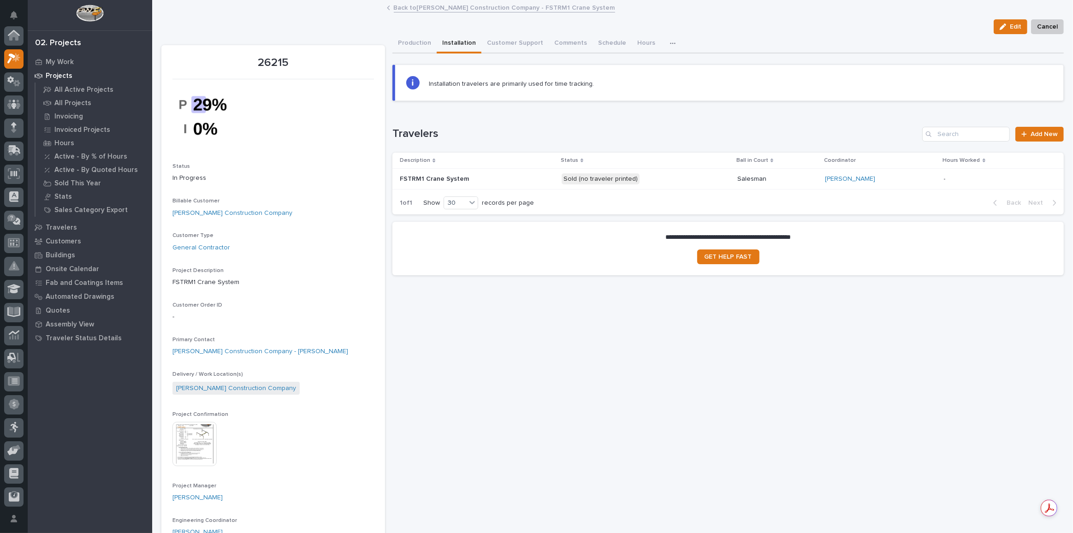
scroll to position [25, 0]
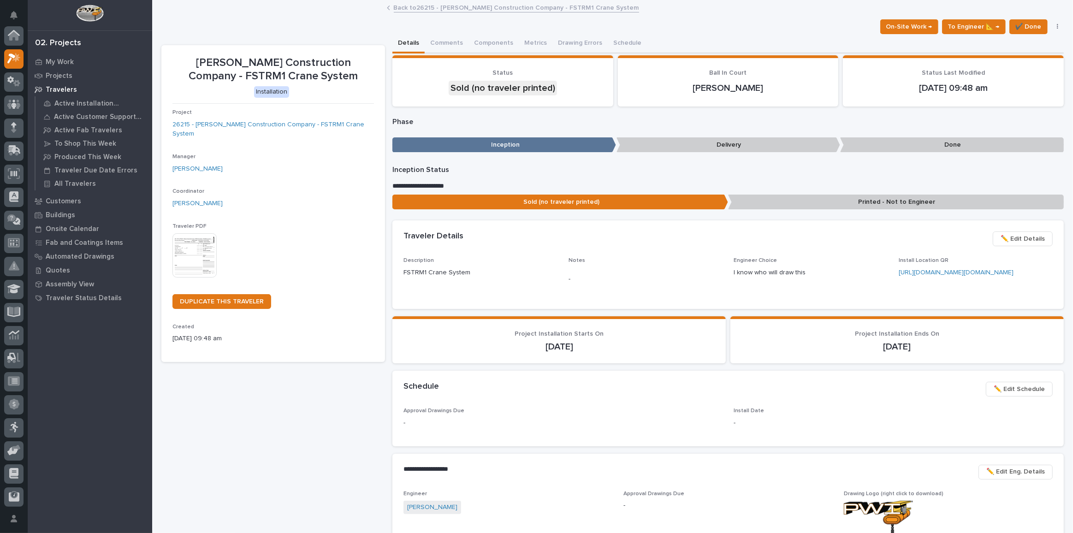
scroll to position [25, 0]
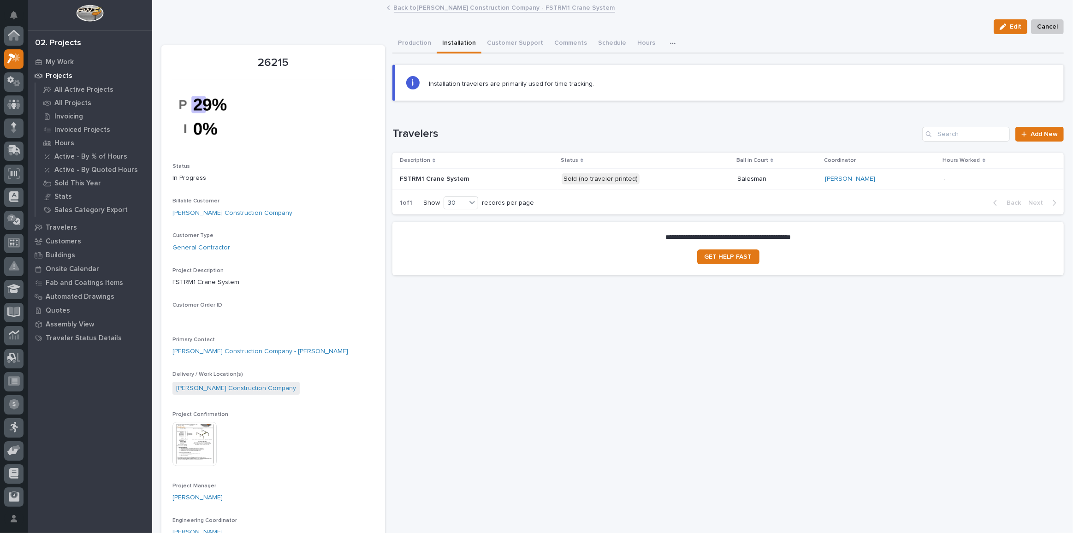
scroll to position [25, 0]
click at [440, 173] on p "FSTRM1 Crane System" at bounding box center [435, 178] width 71 height 10
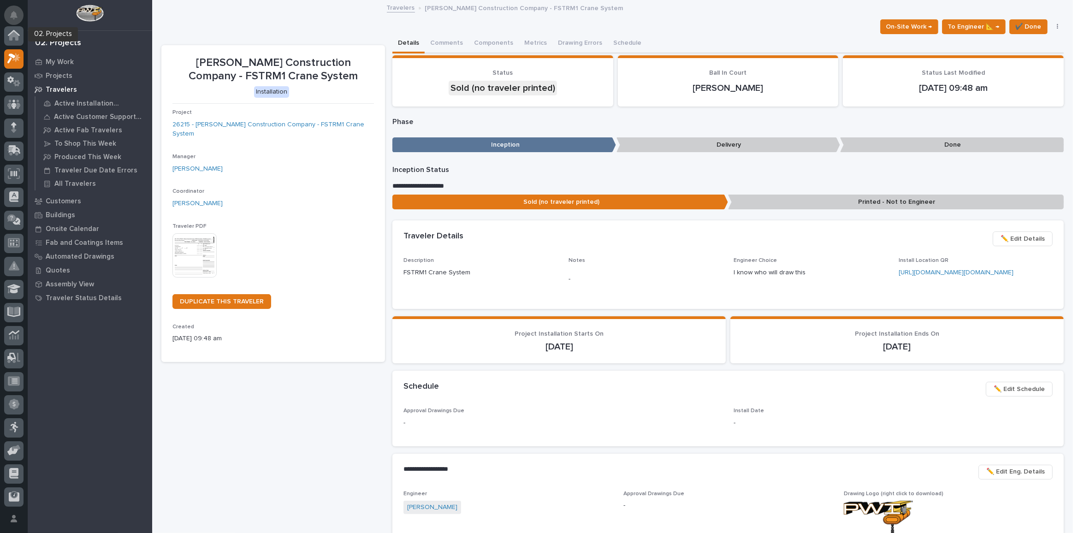
scroll to position [25, 0]
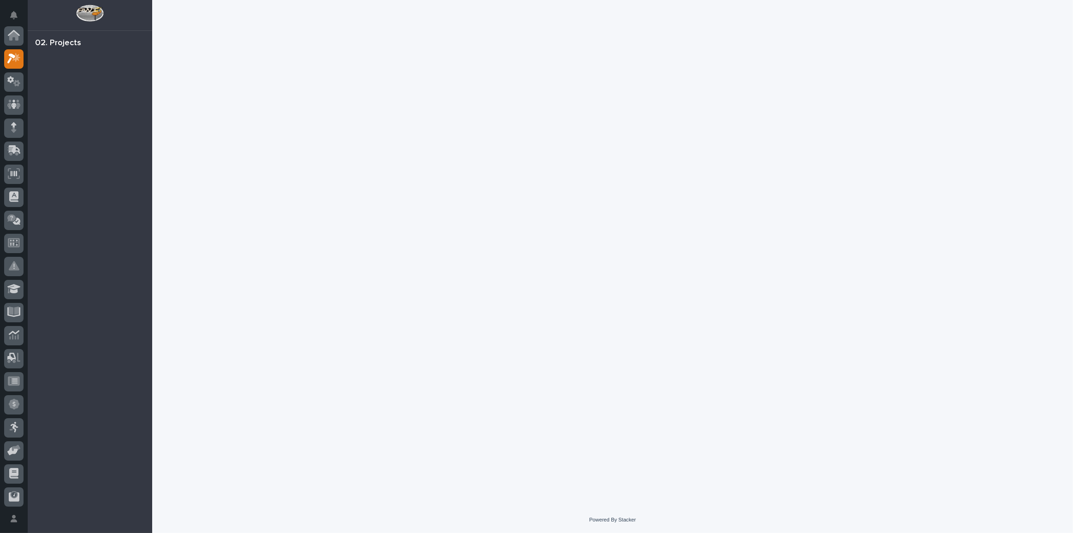
scroll to position [23, 0]
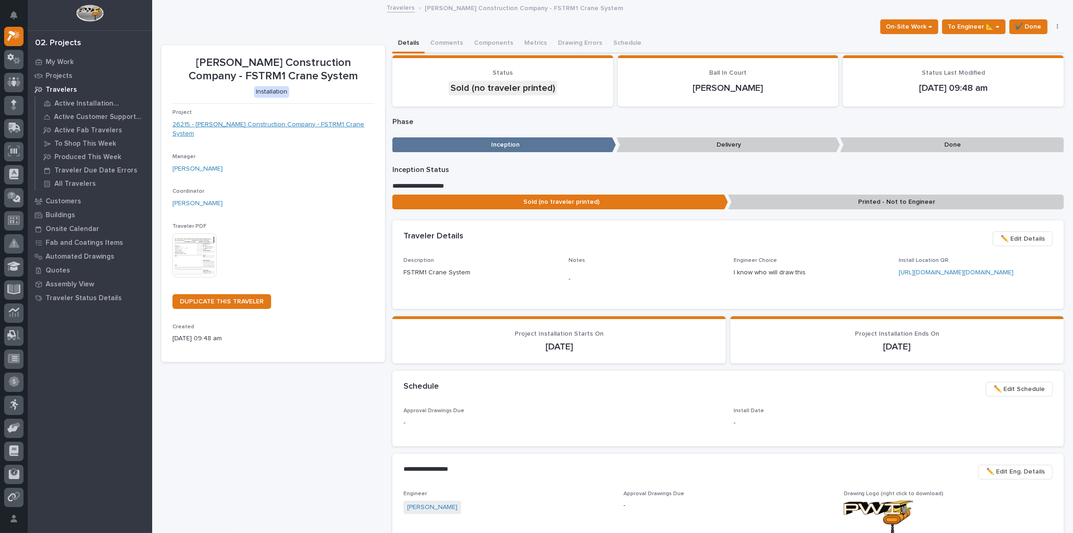
click at [258, 120] on link "26215 - [PERSON_NAME] Construction Company - FSTRM1 Crane System" at bounding box center [272, 129] width 201 height 19
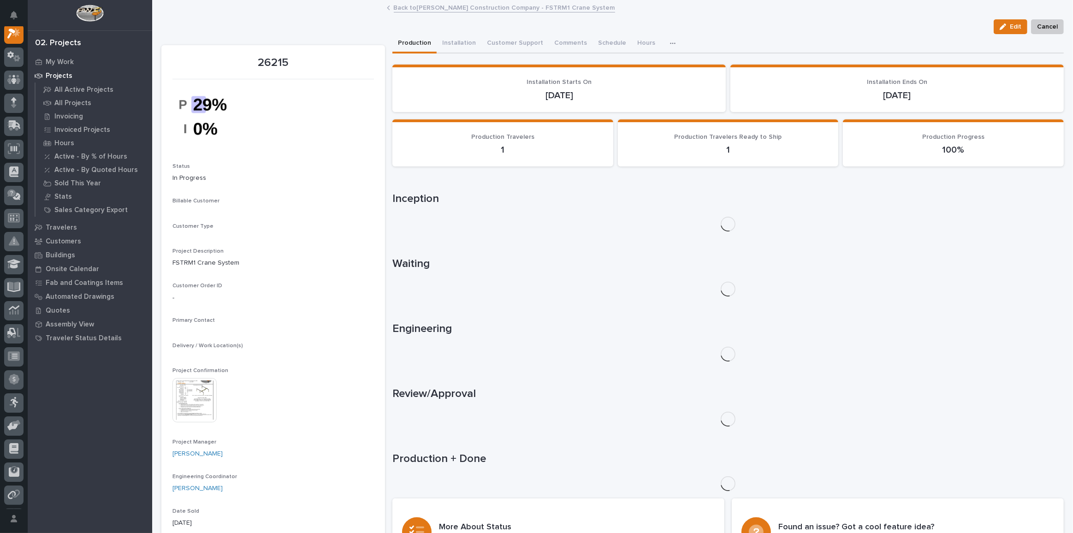
scroll to position [23, 0]
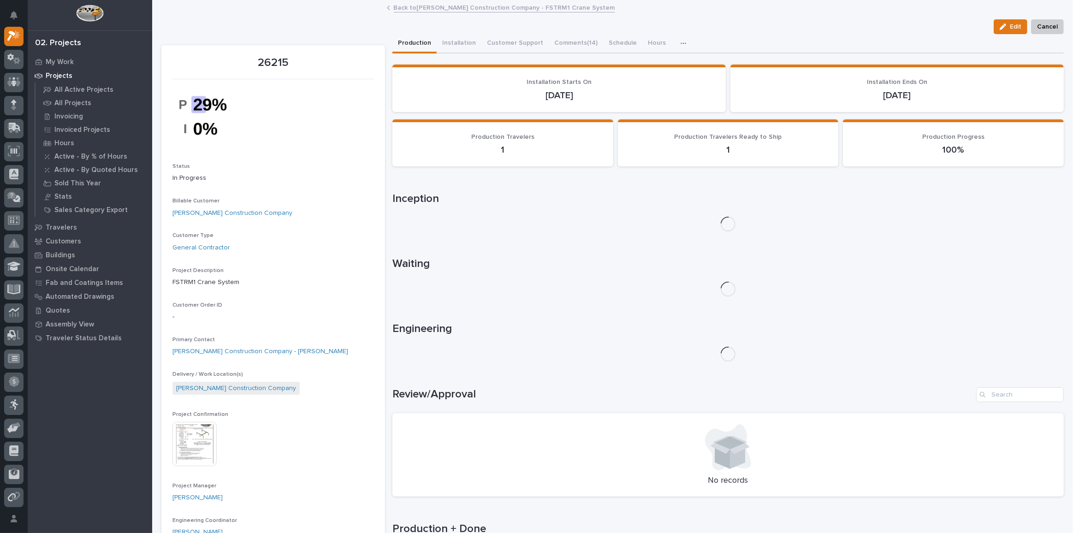
click at [191, 436] on img at bounding box center [194, 444] width 44 height 44
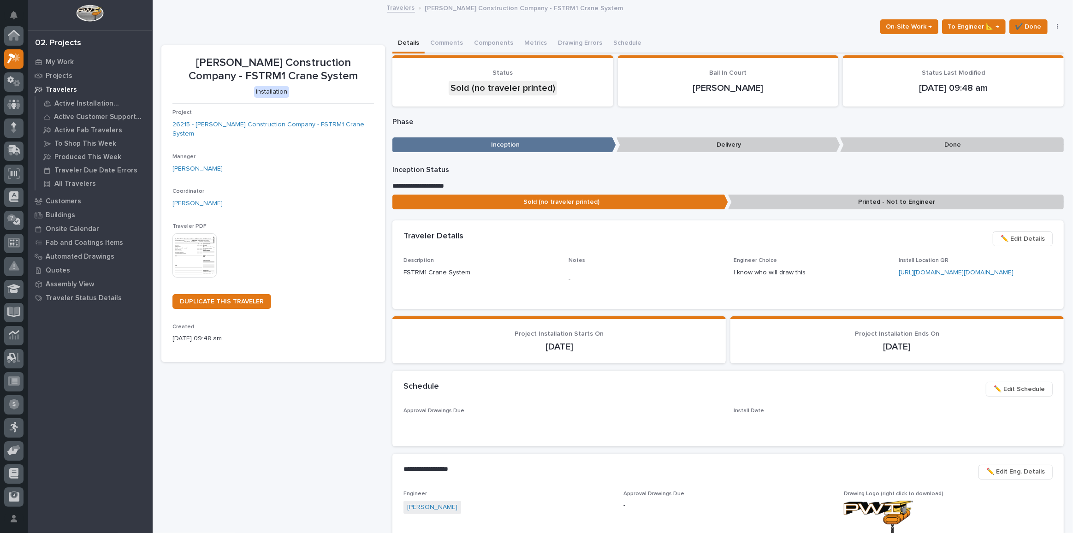
scroll to position [25, 0]
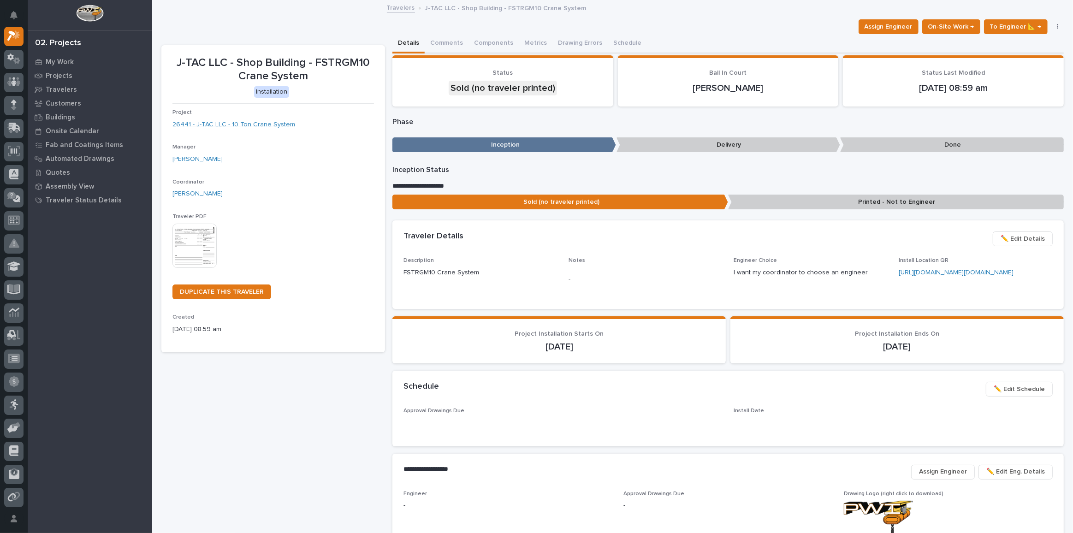
click at [237, 121] on link "26441 - J-TAC LLC - 10 Ton Crane System" at bounding box center [233, 125] width 123 height 10
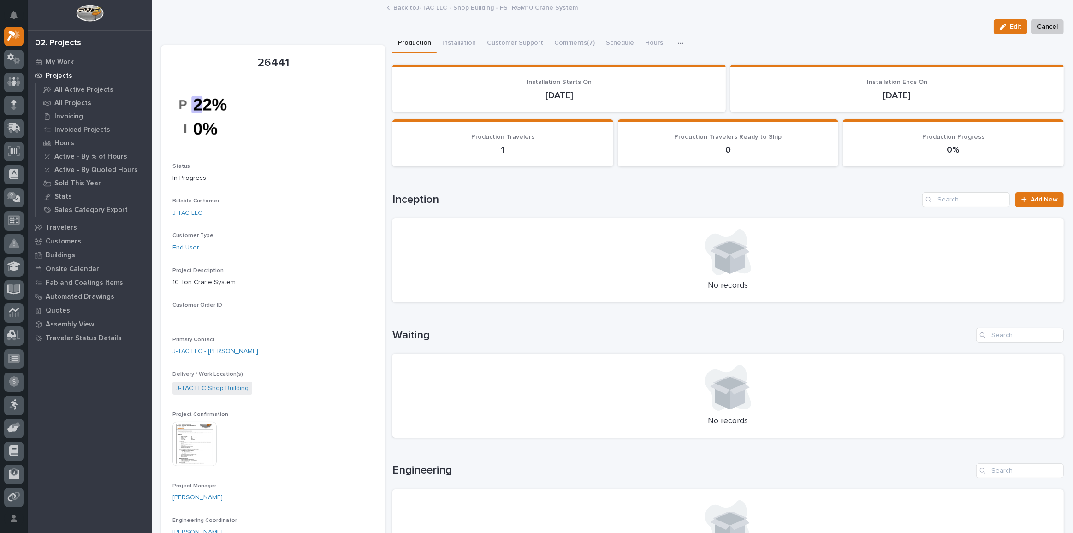
click at [206, 447] on img at bounding box center [194, 444] width 44 height 44
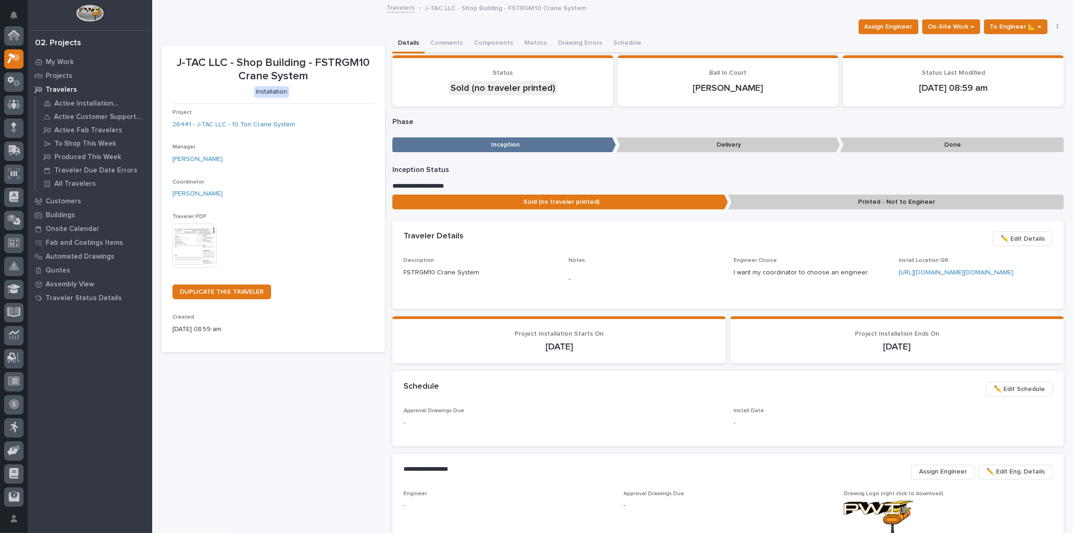
scroll to position [25, 0]
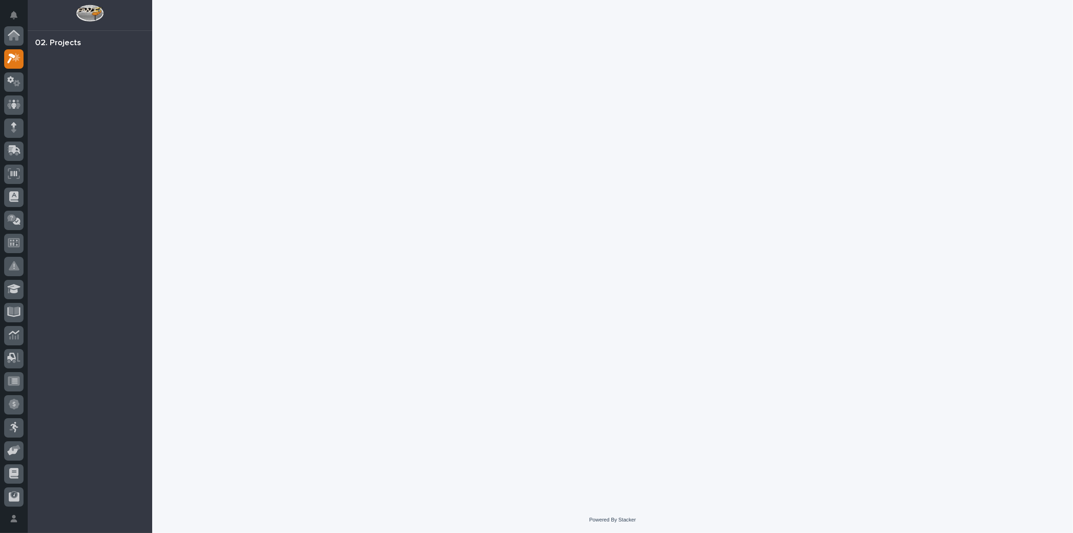
scroll to position [23, 0]
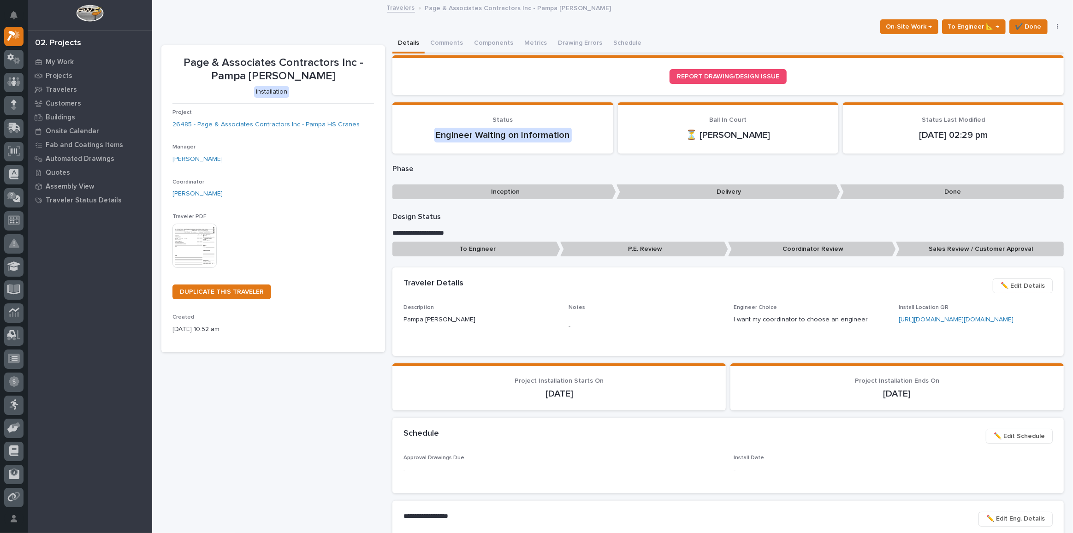
click at [305, 126] on link "26485 - Page & Associates Contractors Inc - Pampa HS Cranes" at bounding box center [265, 125] width 187 height 10
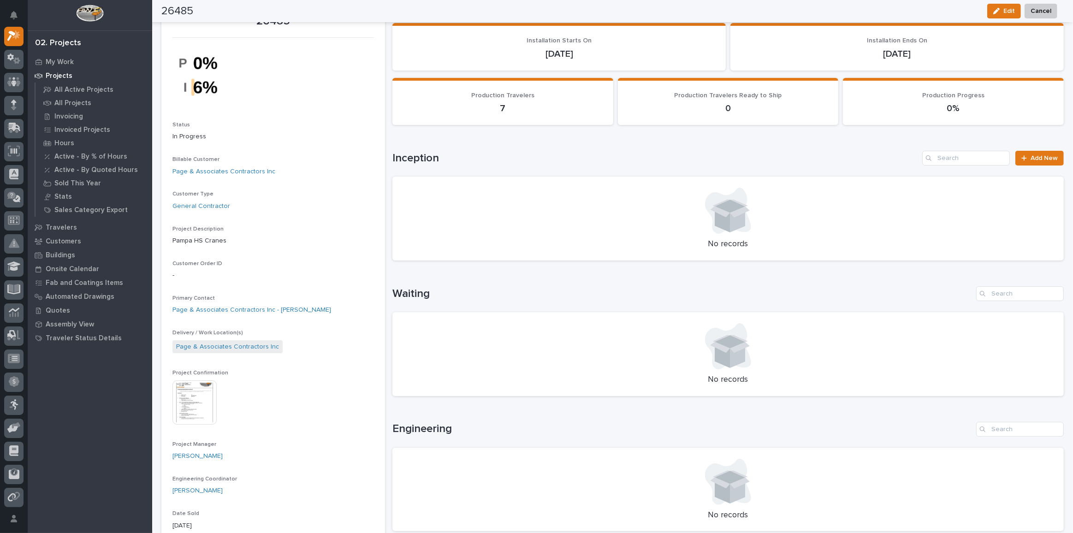
scroll to position [6, 0]
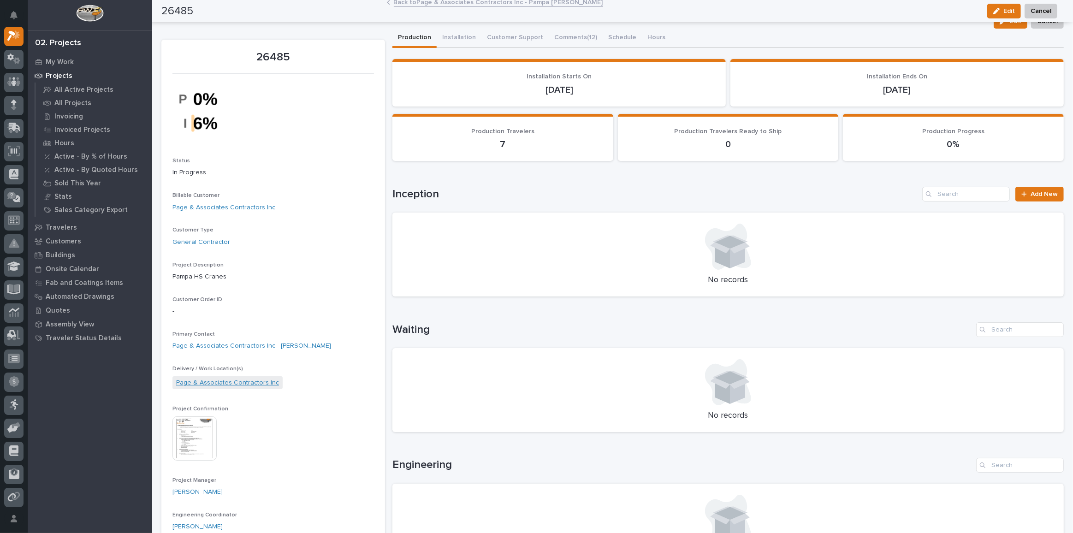
click at [208, 389] on div "Delivery / Work Location(s) Page & Associates Contractors Inc" at bounding box center [272, 381] width 201 height 33
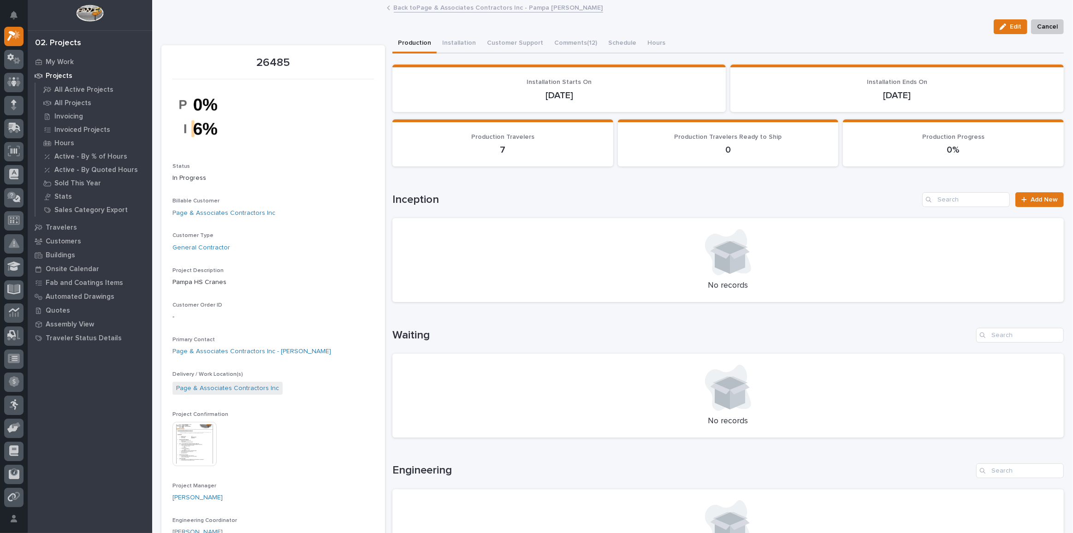
scroll to position [41, 0]
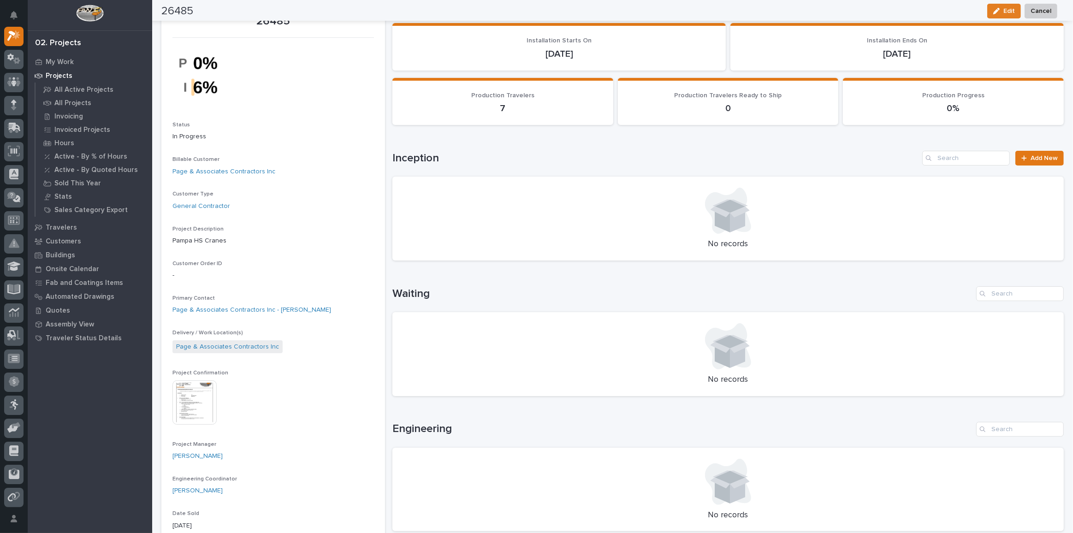
drag, startPoint x: 205, startPoint y: 425, endPoint x: 194, endPoint y: 412, distance: 17.4
click at [202, 422] on div "Project Confirmation This file cannot be opened Download File" at bounding box center [272, 402] width 201 height 64
click at [266, 409] on div "This file cannot be opened Download File" at bounding box center [272, 403] width 201 height 46
click at [204, 399] on img at bounding box center [194, 402] width 44 height 44
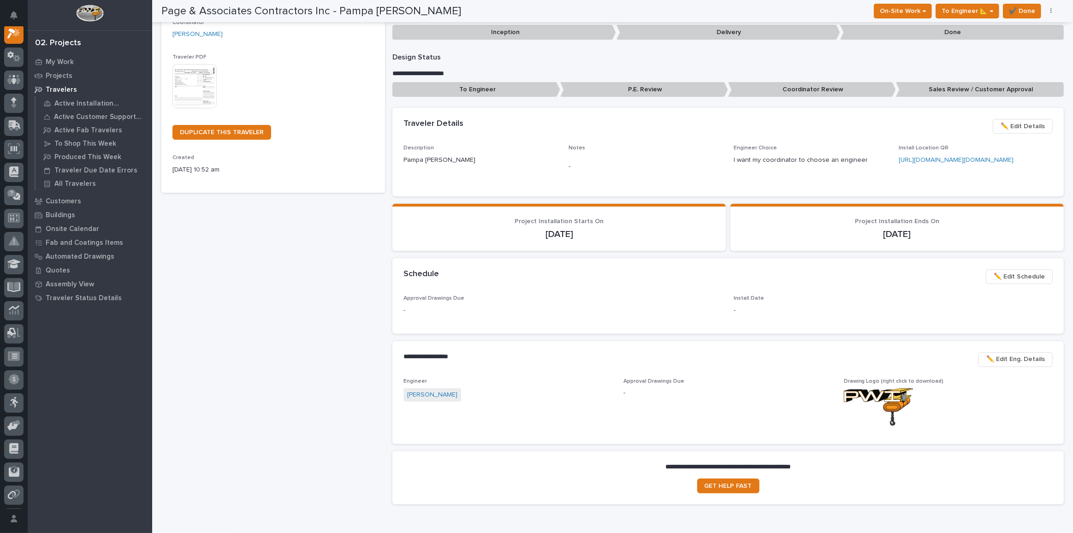
scroll to position [167, 0]
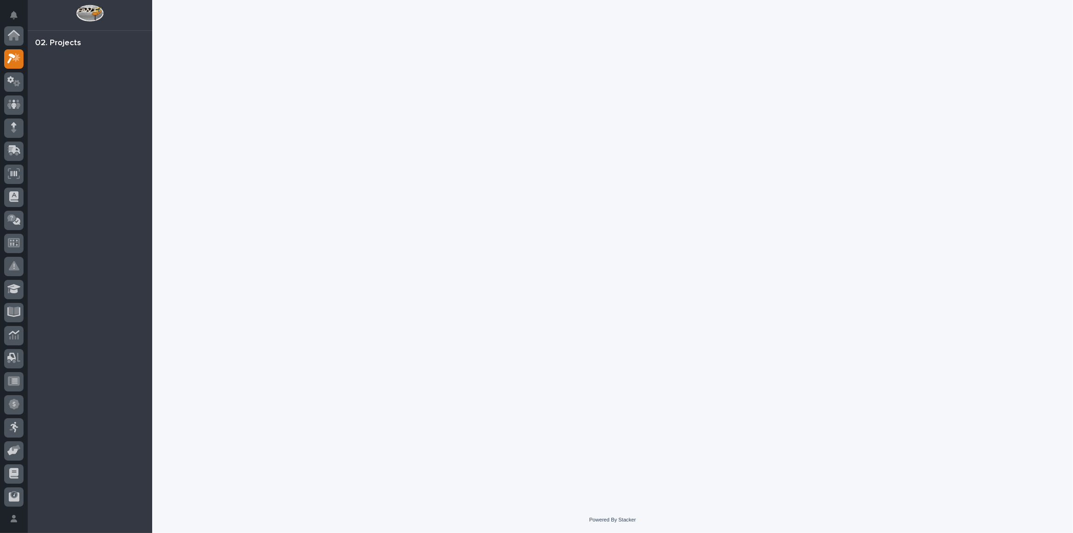
scroll to position [23, 0]
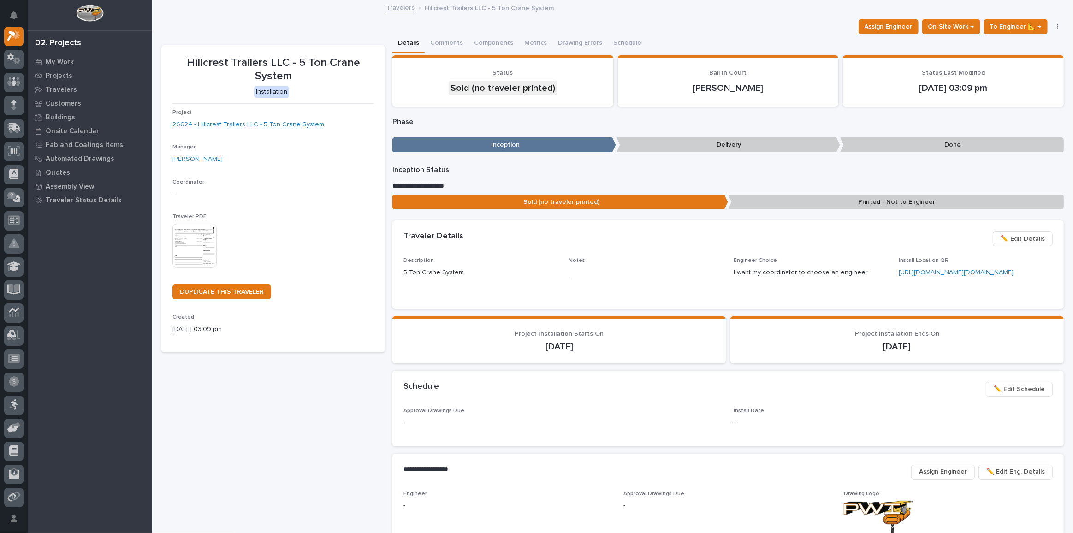
click at [280, 124] on link "26624 - Hillcrest Trailers LLC - 5 Ton Crane System" at bounding box center [248, 125] width 152 height 10
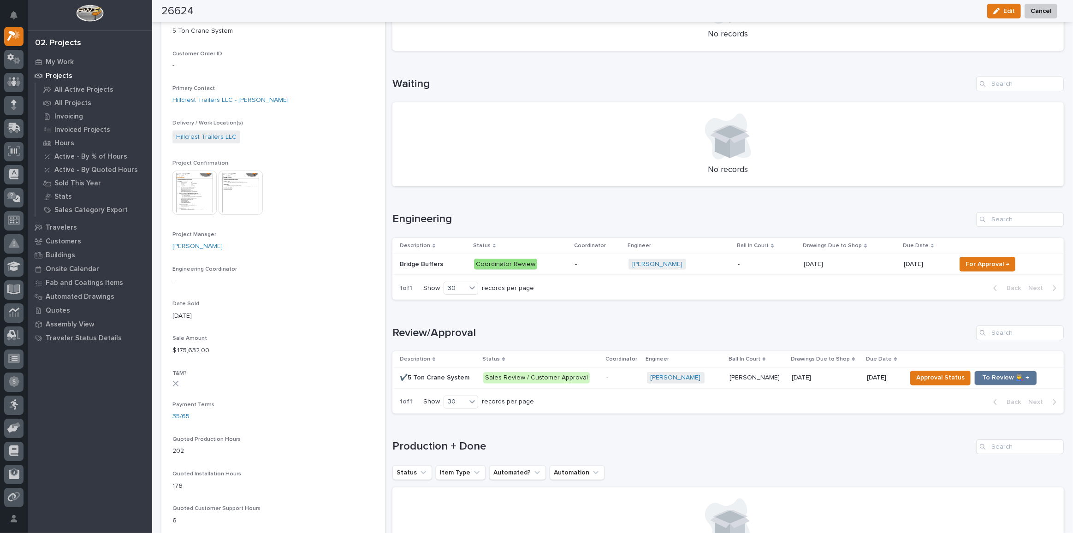
scroll to position [293, 0]
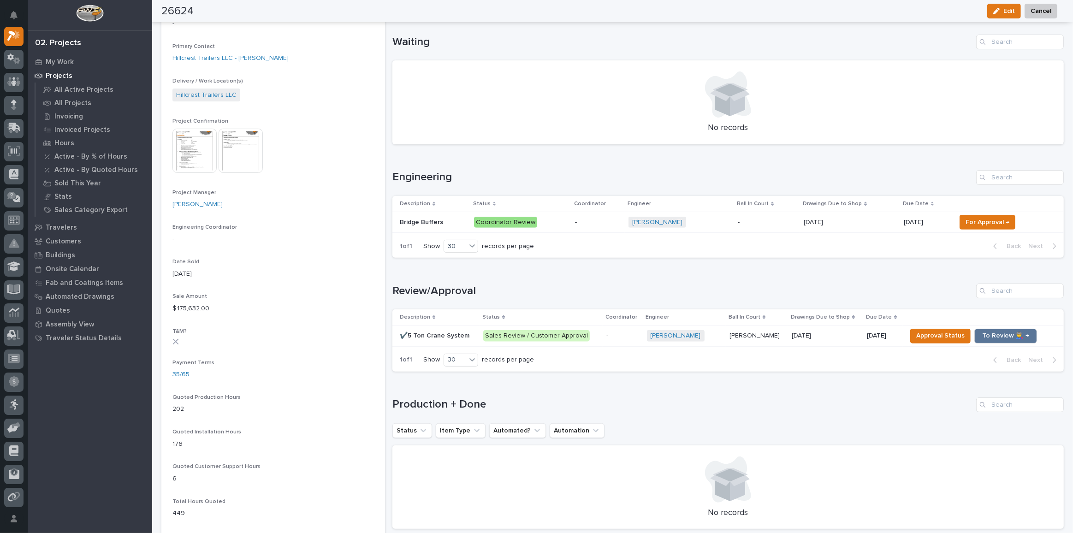
click at [194, 166] on img at bounding box center [194, 151] width 44 height 44
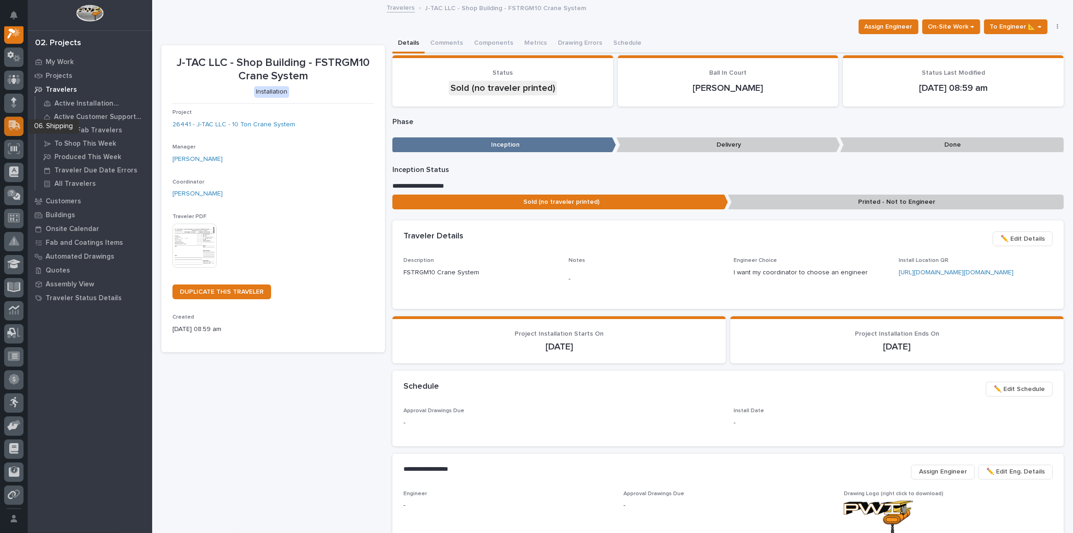
click at [15, 127] on icon at bounding box center [15, 124] width 12 height 9
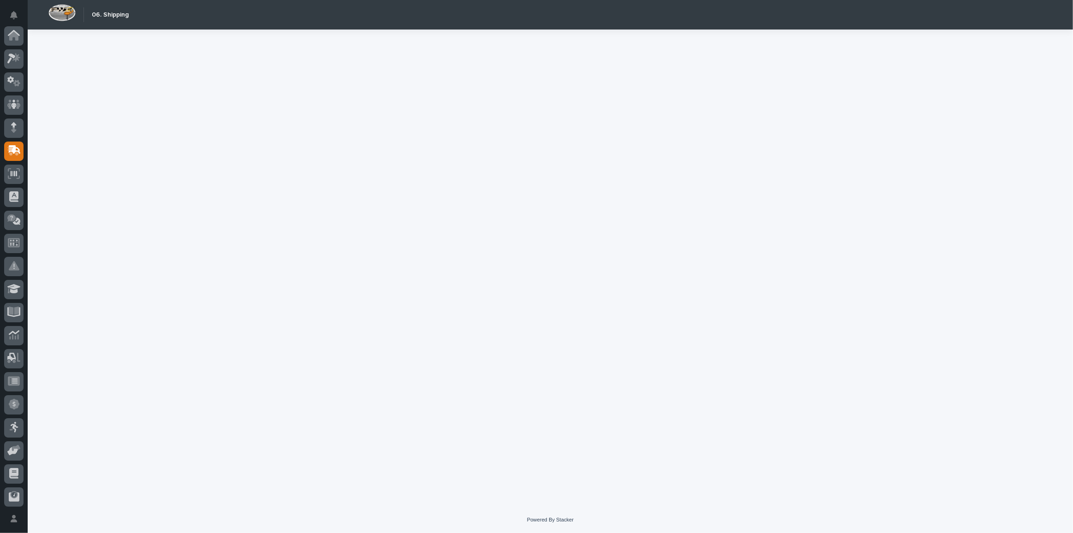
scroll to position [93, 0]
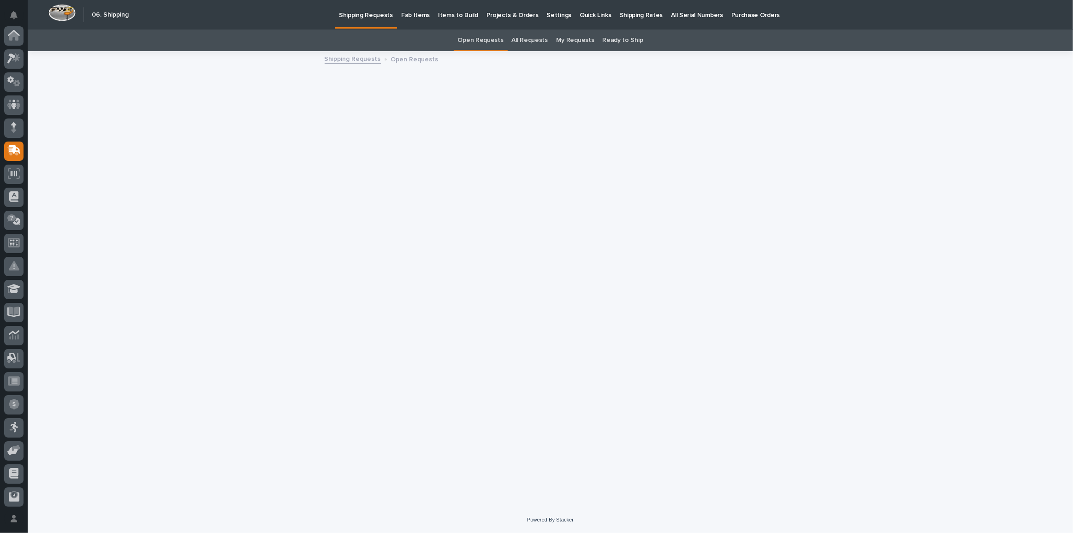
scroll to position [93, 0]
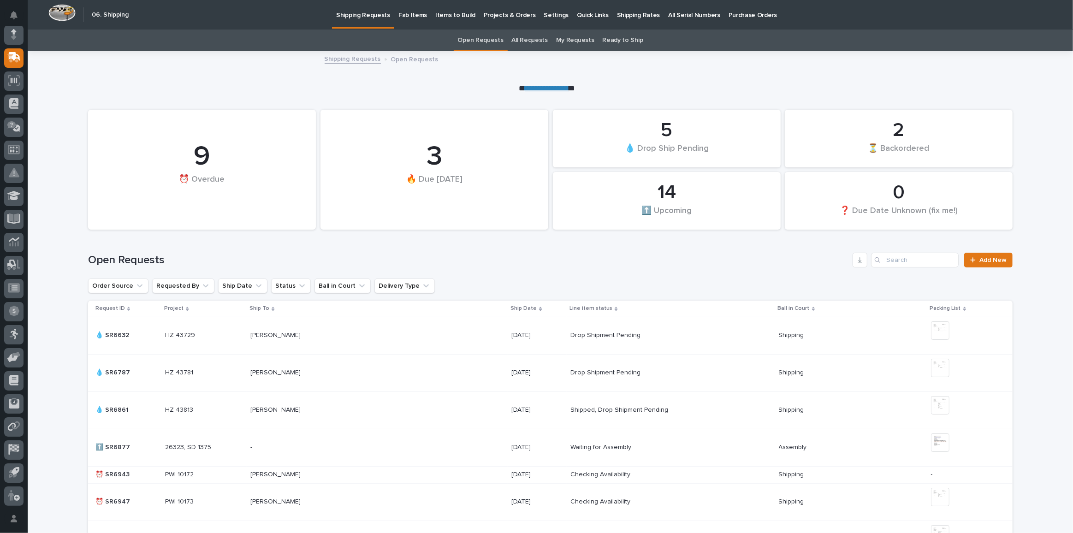
click at [407, 16] on p "Fab Items" at bounding box center [412, 9] width 29 height 19
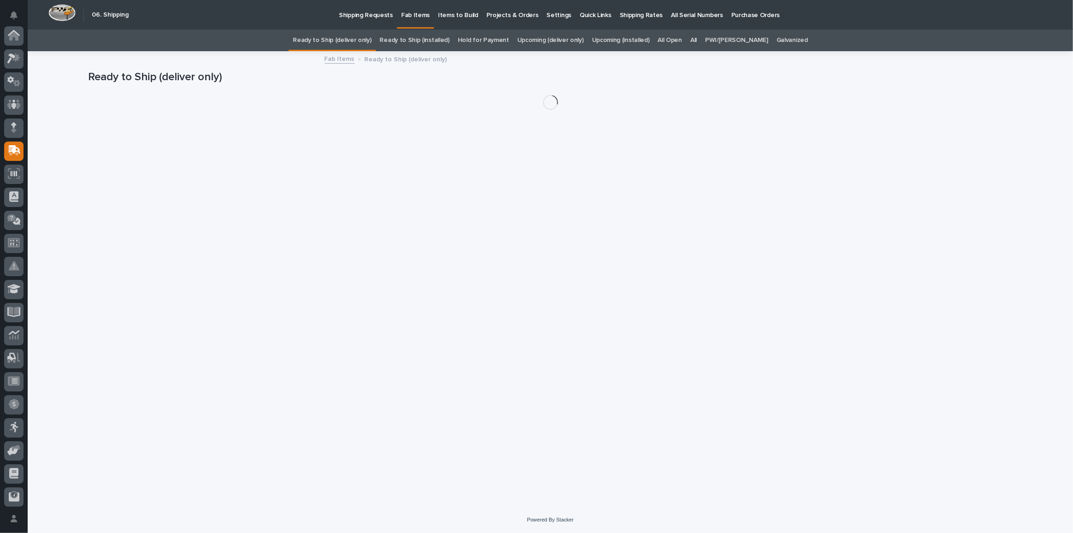
scroll to position [93, 0]
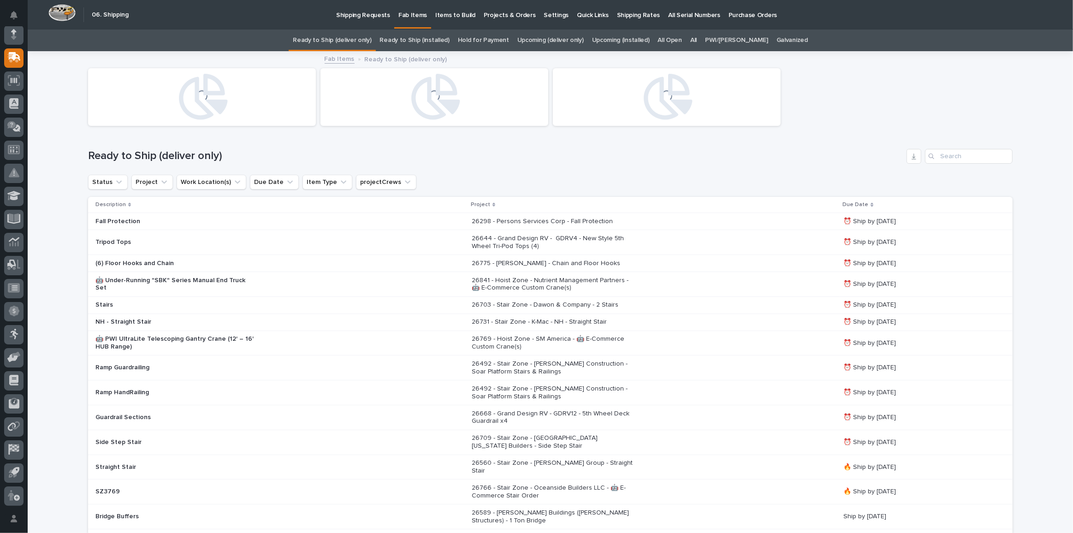
click at [707, 39] on div "PWI/[PERSON_NAME]" at bounding box center [736, 40] width 71 height 22
click at [696, 39] on link "All" at bounding box center [693, 40] width 6 height 22
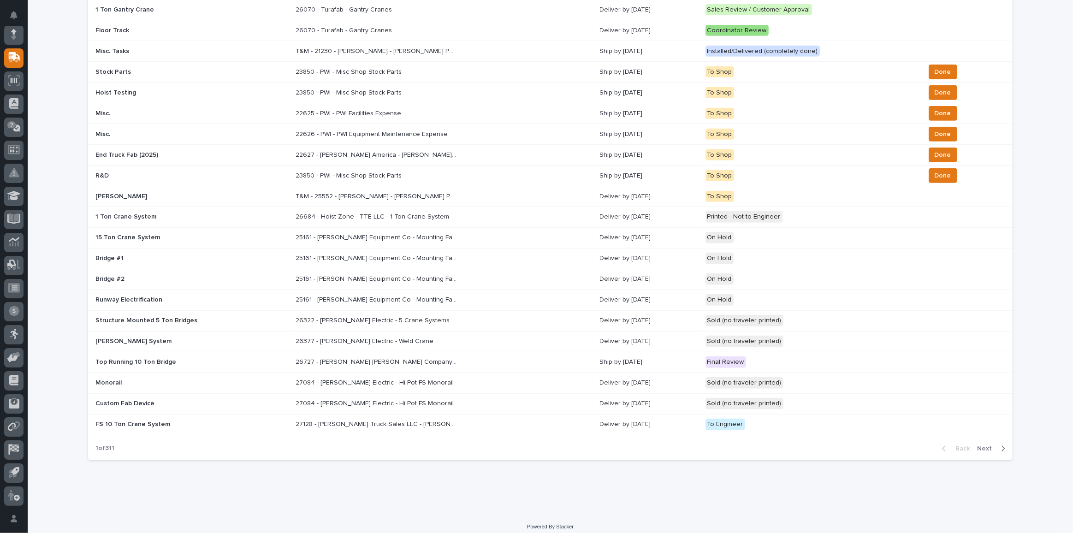
scroll to position [463, 0]
click at [986, 444] on span "Next" at bounding box center [987, 448] width 20 height 8
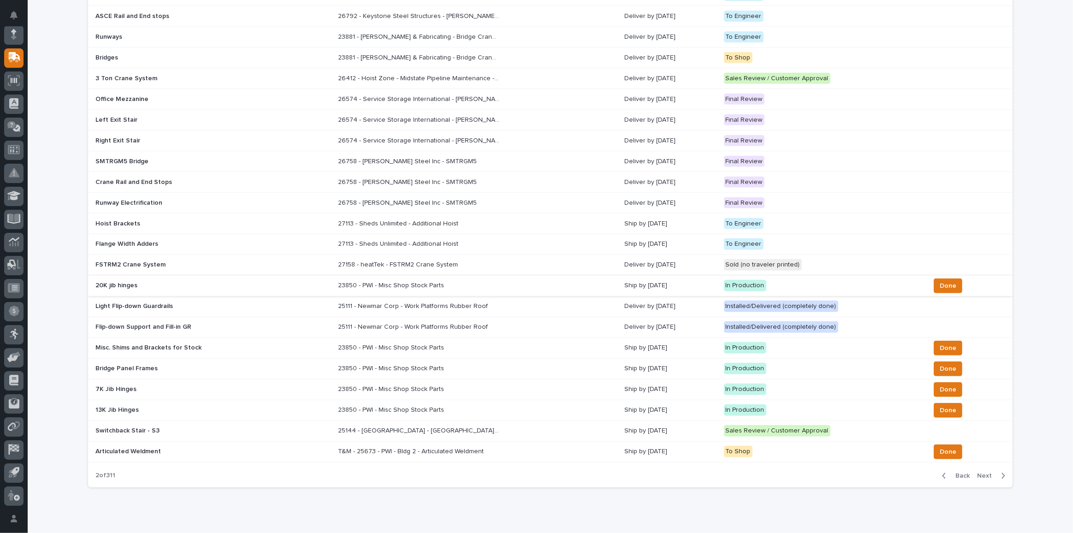
scroll to position [463, 0]
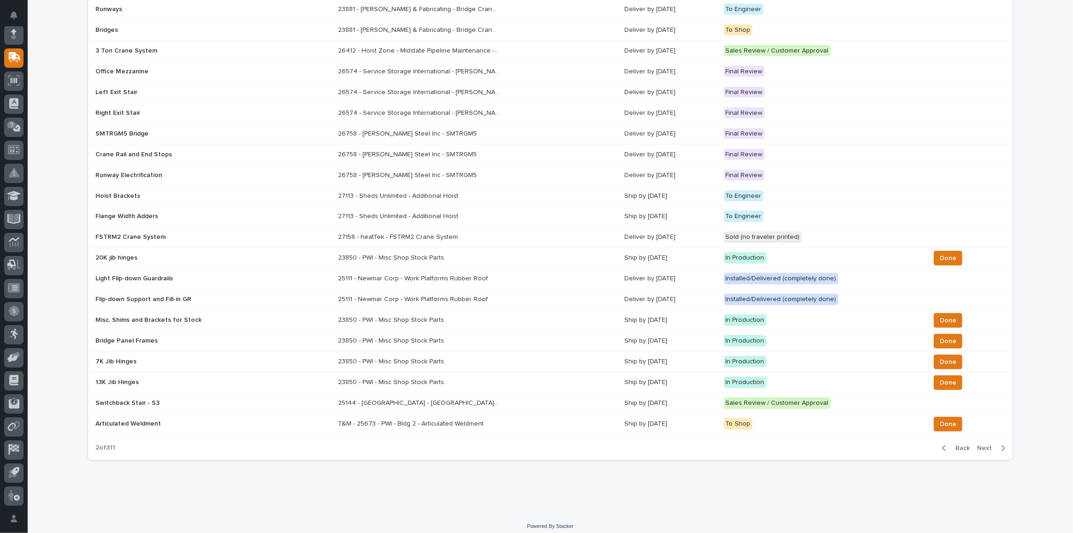
click at [981, 444] on span "Next" at bounding box center [987, 448] width 20 height 8
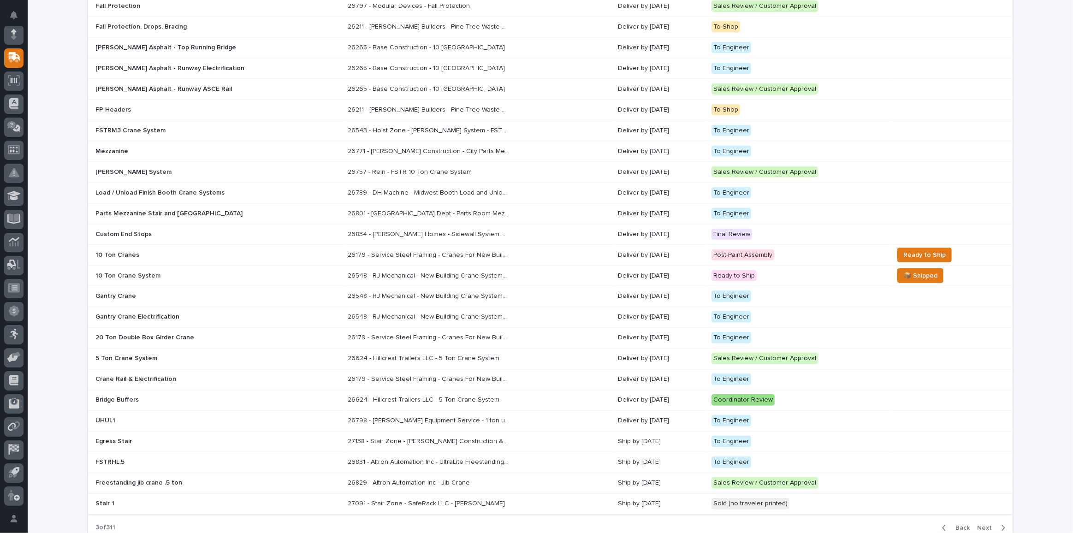
scroll to position [463, 0]
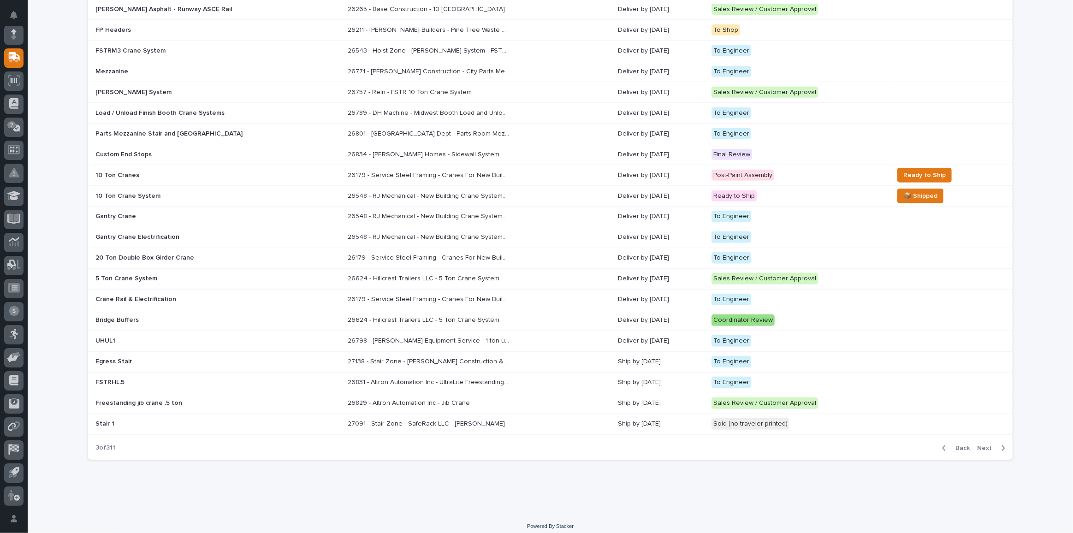
click at [990, 444] on span "Next" at bounding box center [987, 448] width 20 height 8
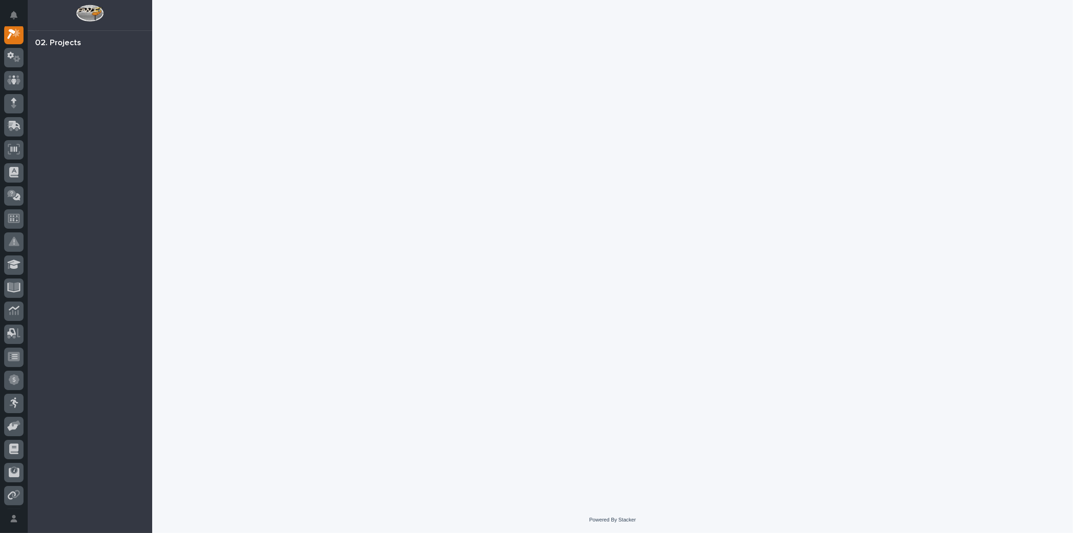
scroll to position [23, 0]
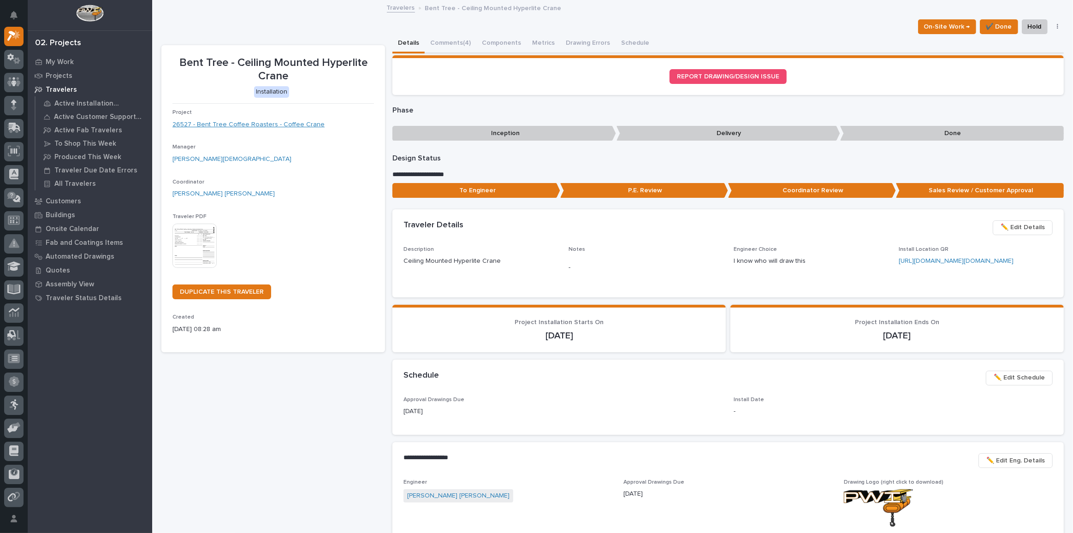
click at [223, 121] on link "26527 - Bent Tree Coffee Roasters - Coffee Crane" at bounding box center [248, 125] width 152 height 10
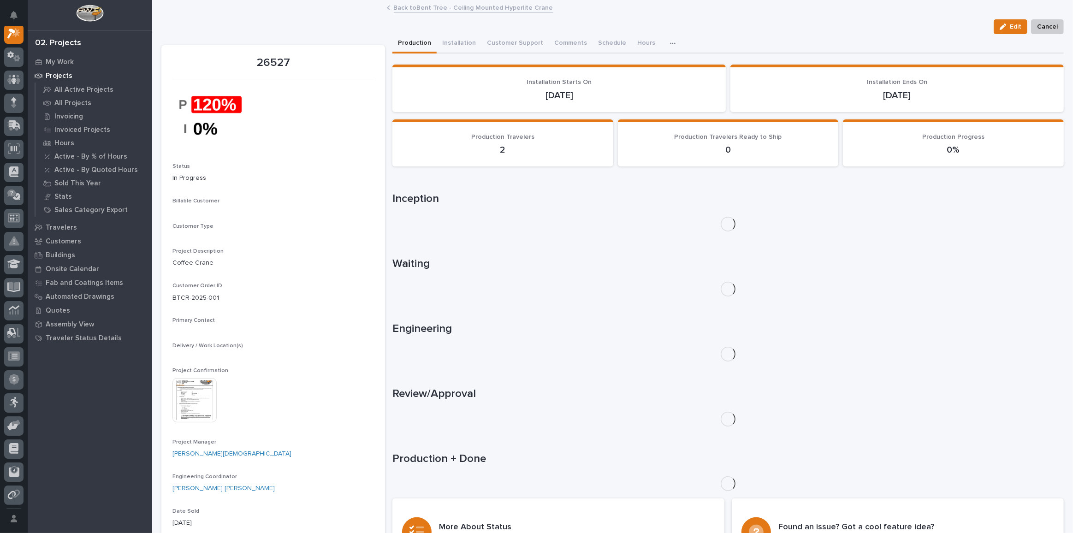
scroll to position [23, 0]
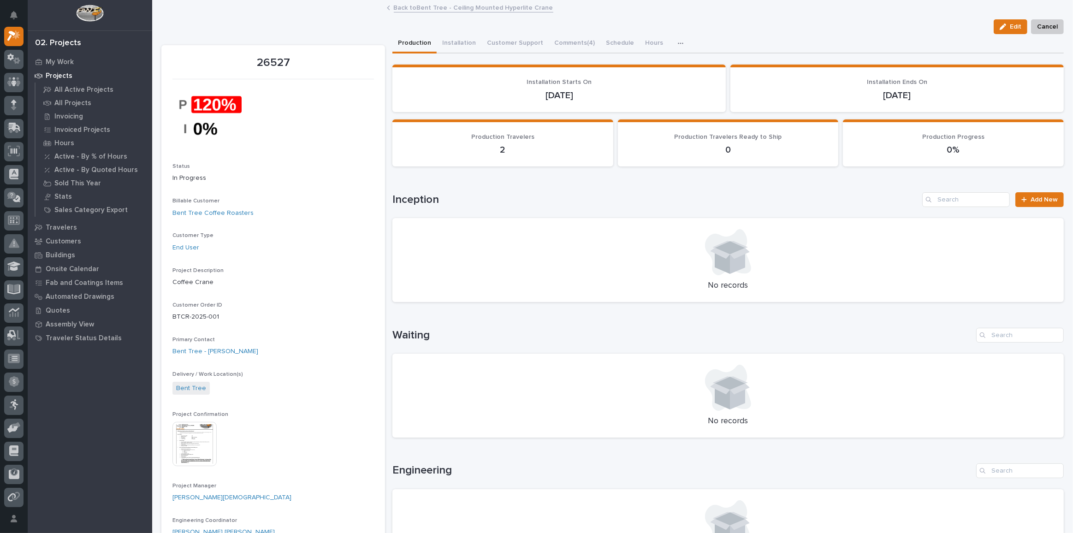
click at [211, 439] on img at bounding box center [194, 444] width 44 height 44
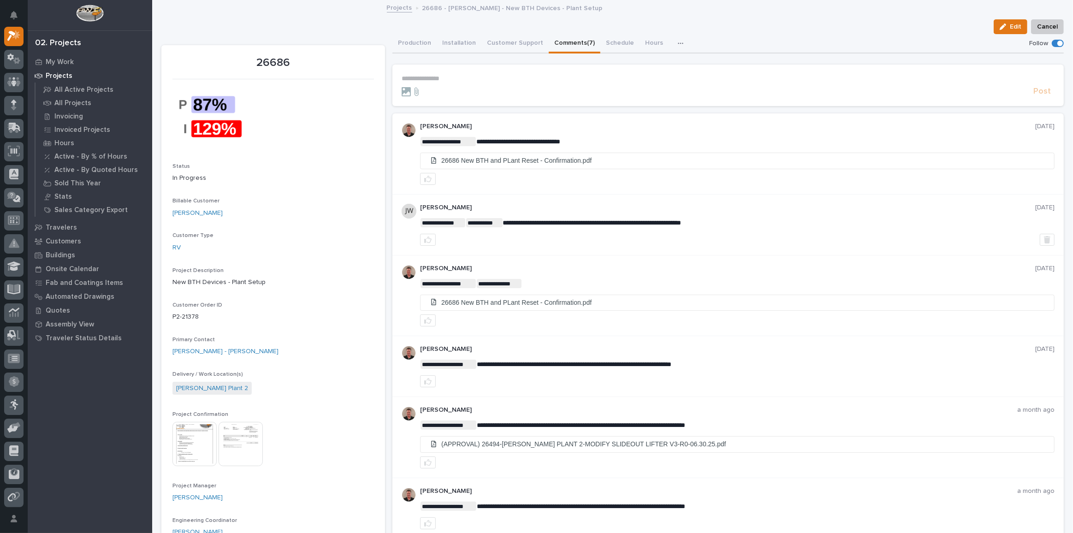
click at [196, 445] on img at bounding box center [194, 444] width 44 height 44
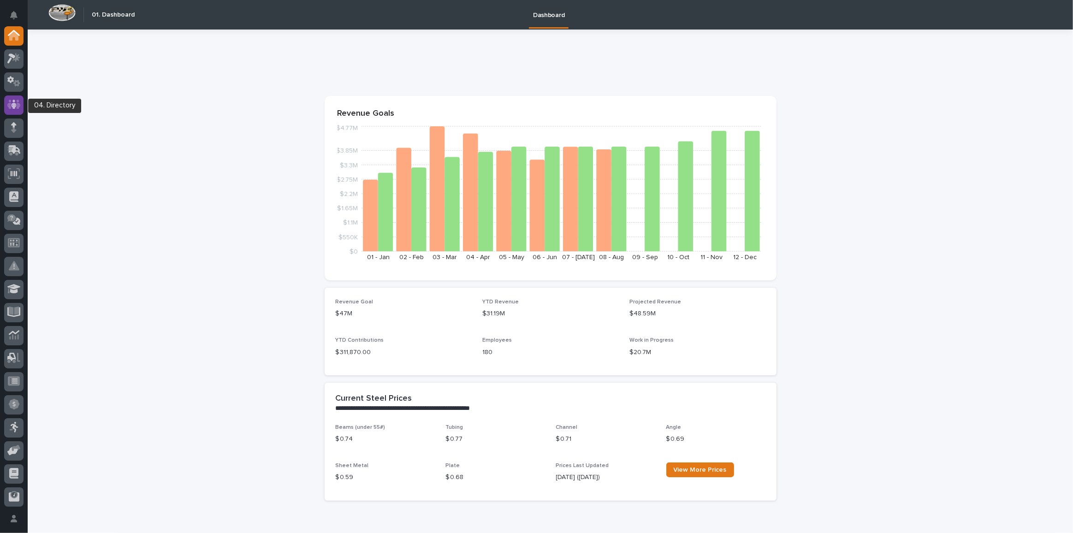
click at [15, 101] on icon at bounding box center [13, 104] width 13 height 11
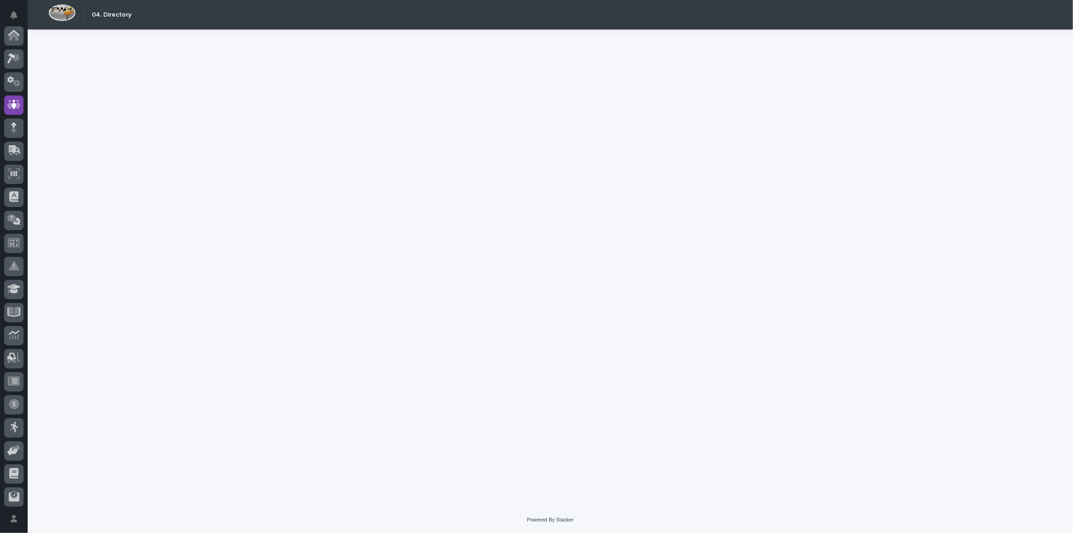
scroll to position [69, 0]
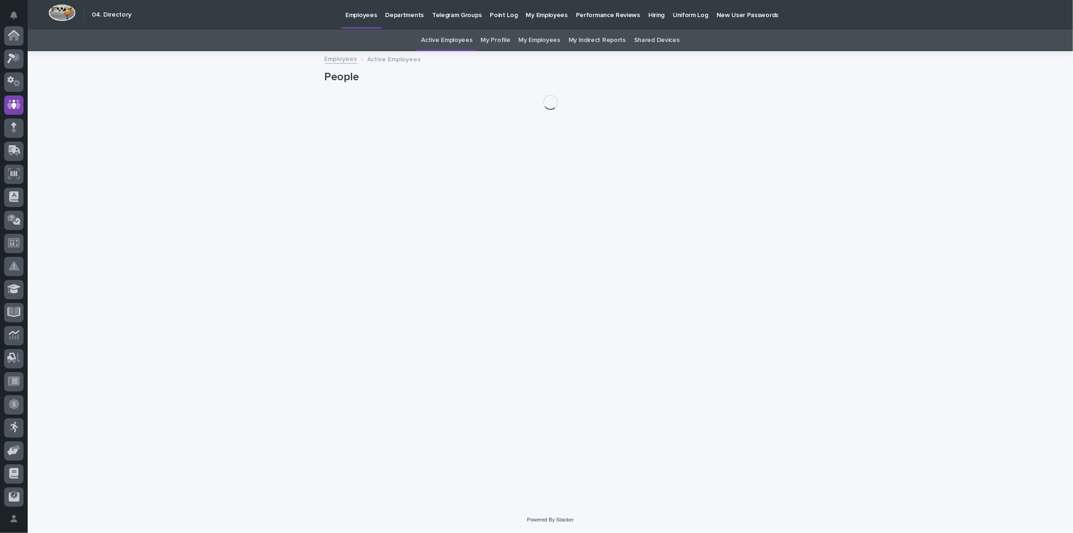
scroll to position [69, 0]
click at [648, 17] on p "Hiring" at bounding box center [656, 9] width 16 height 19
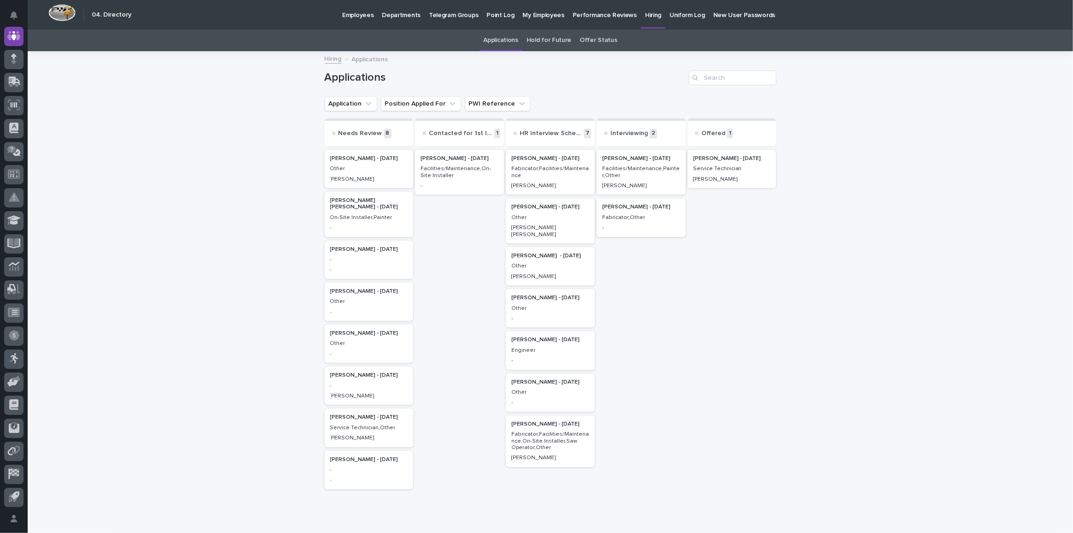
click at [335, 370] on div "[PERSON_NAME] - [DATE]" at bounding box center [369, 374] width 78 height 8
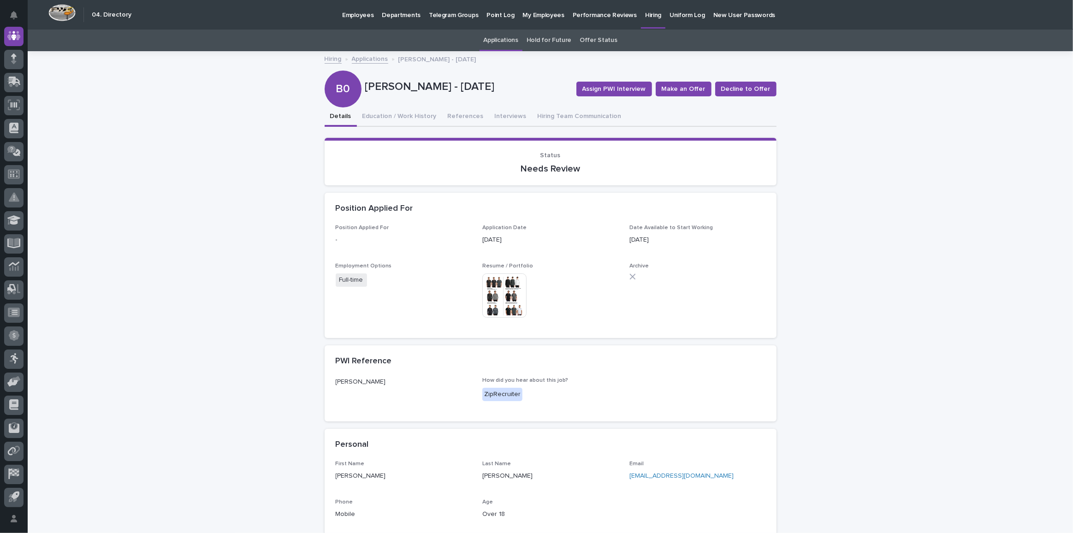
scroll to position [83, 0]
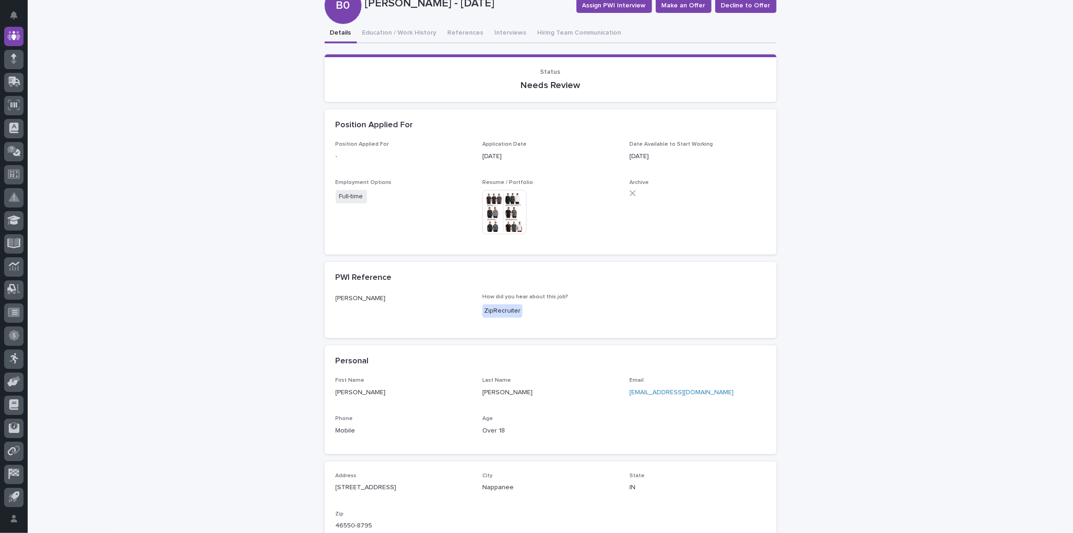
click at [497, 213] on img at bounding box center [504, 212] width 44 height 44
